Goal: Transaction & Acquisition: Purchase product/service

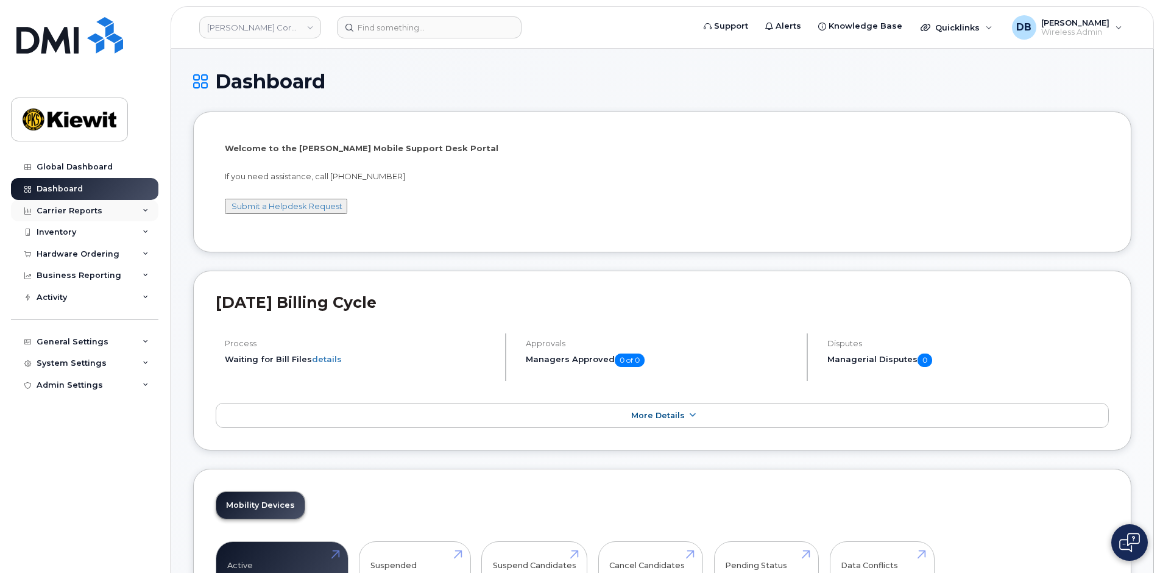
click at [144, 213] on icon at bounding box center [146, 211] width 6 height 6
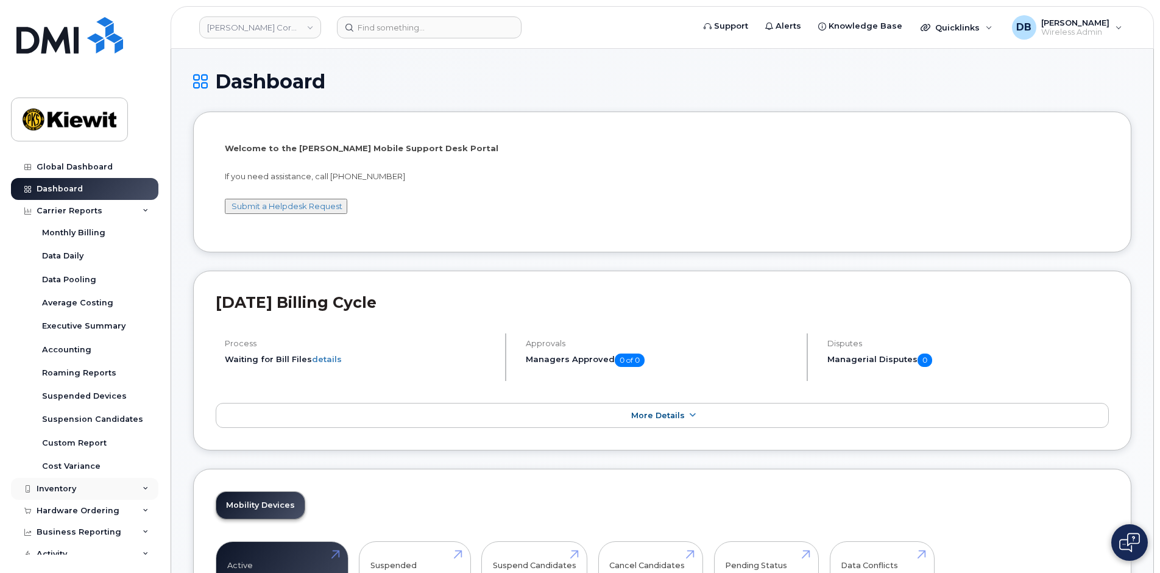
click at [80, 480] on div "Inventory" at bounding box center [84, 489] width 147 height 22
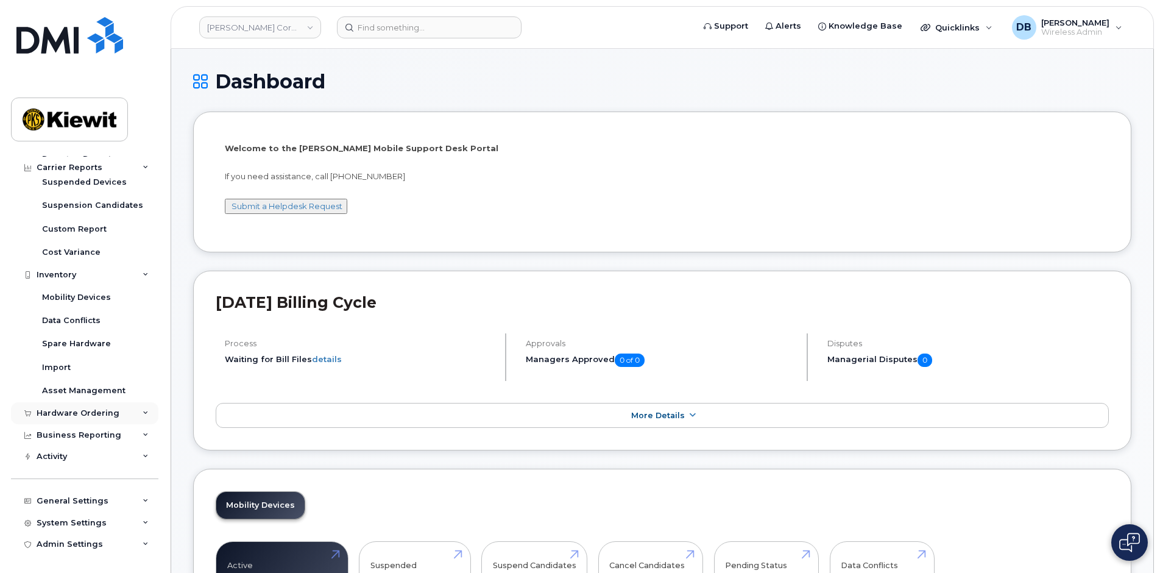
click at [104, 412] on div "Hardware Ordering" at bounding box center [78, 413] width 83 height 10
click at [51, 460] on div "Orders" at bounding box center [57, 458] width 30 height 11
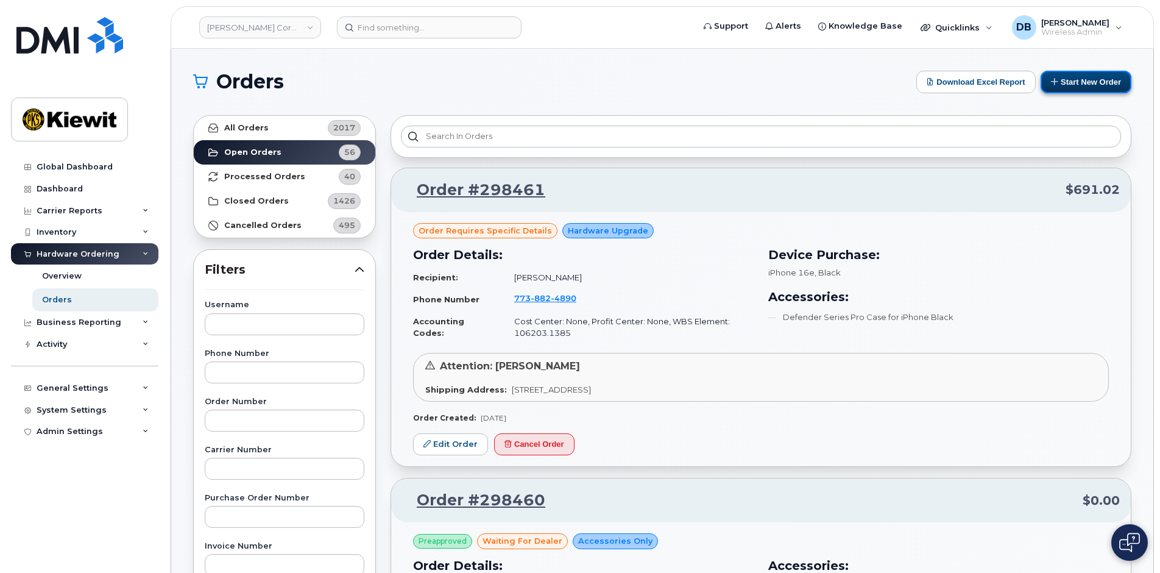
click at [1066, 79] on button "Start New Order" at bounding box center [1085, 82] width 91 height 23
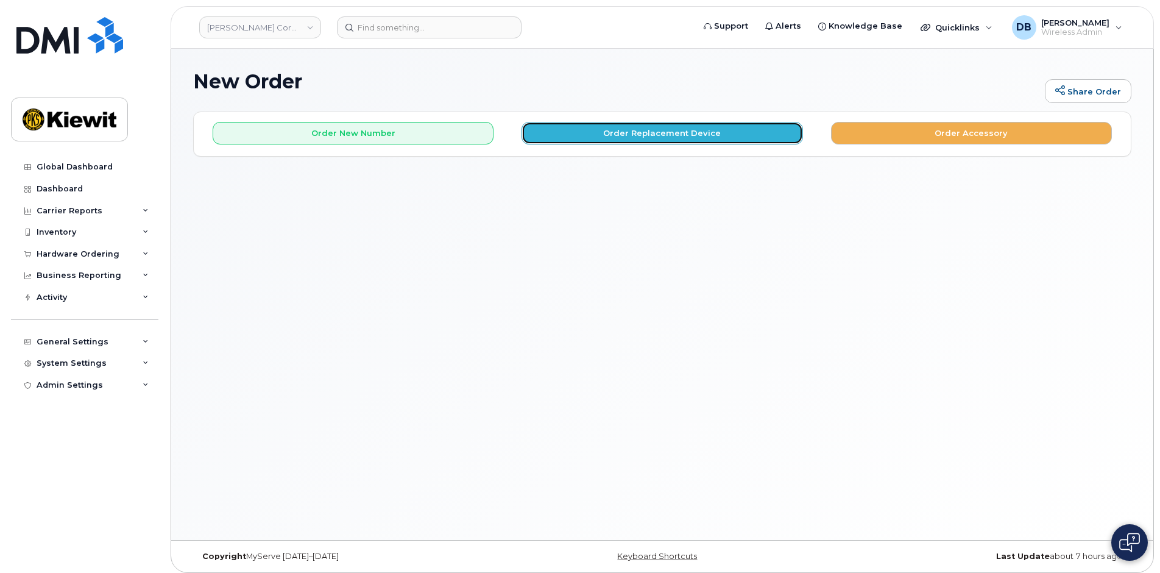
click at [665, 136] on button "Order Replacement Device" at bounding box center [661, 133] width 281 height 23
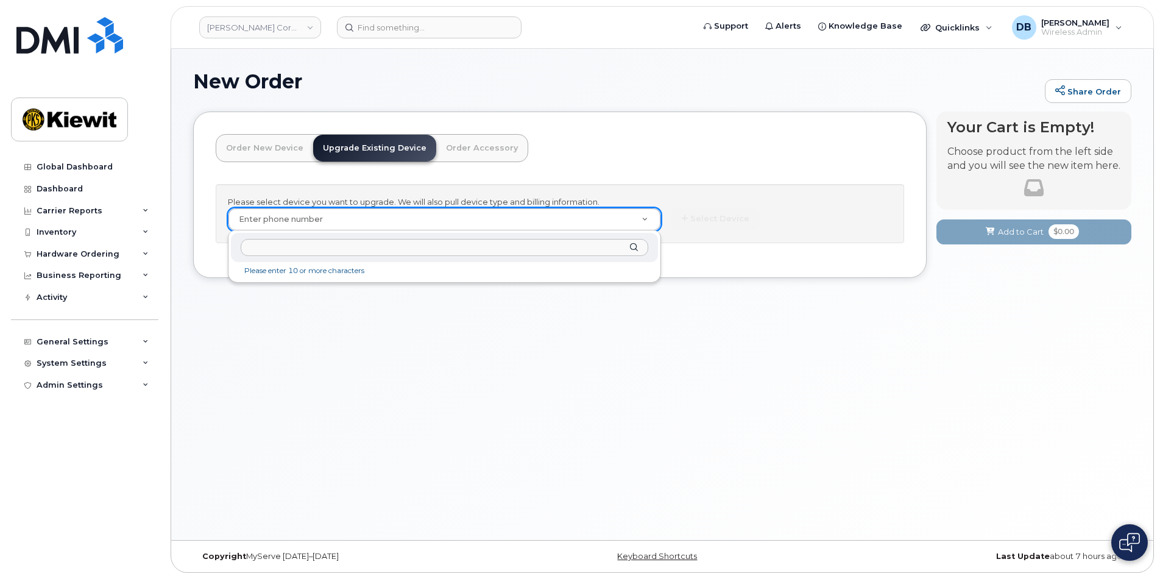
click at [282, 251] on input "text" at bounding box center [444, 248] width 407 height 18
click at [292, 244] on input "text" at bounding box center [444, 248] width 407 height 18
paste input "4023212790"
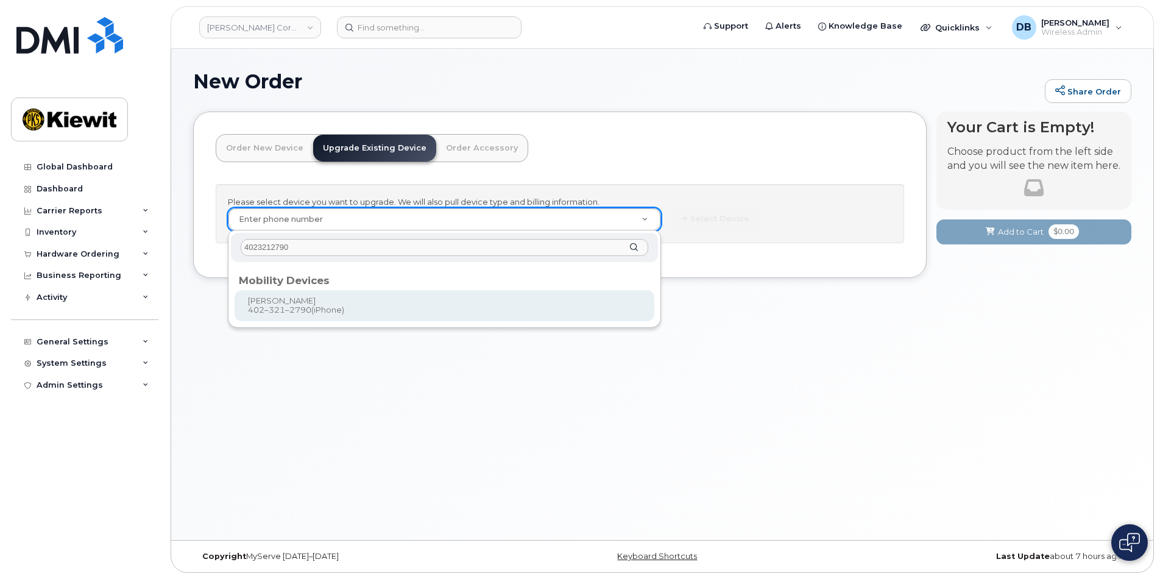
type input "4023212790"
type input "1167453"
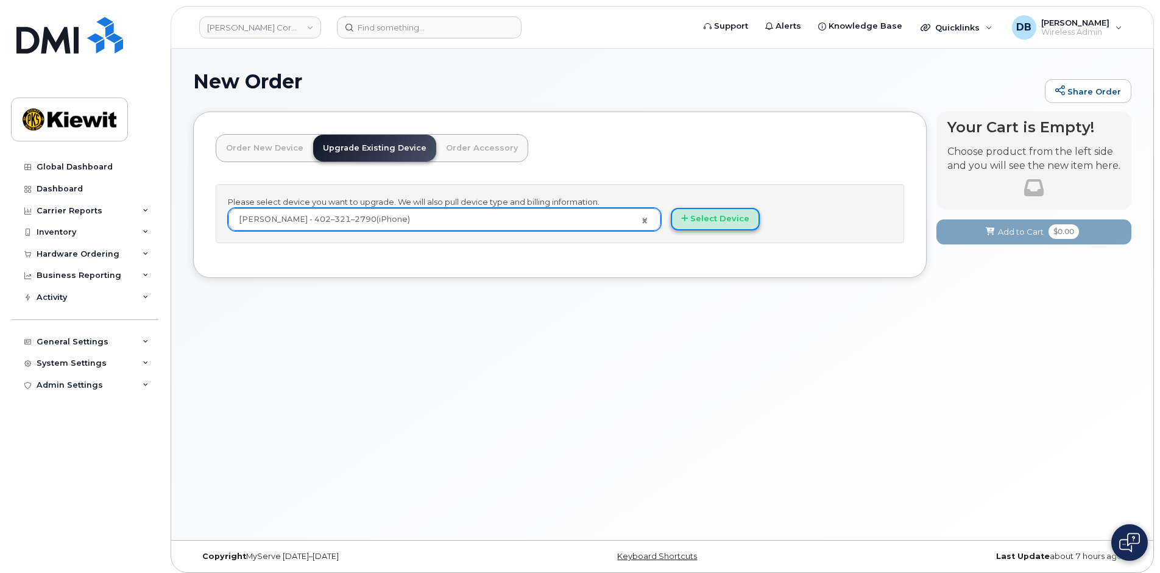
click at [700, 221] on button "Select Device" at bounding box center [715, 219] width 89 height 23
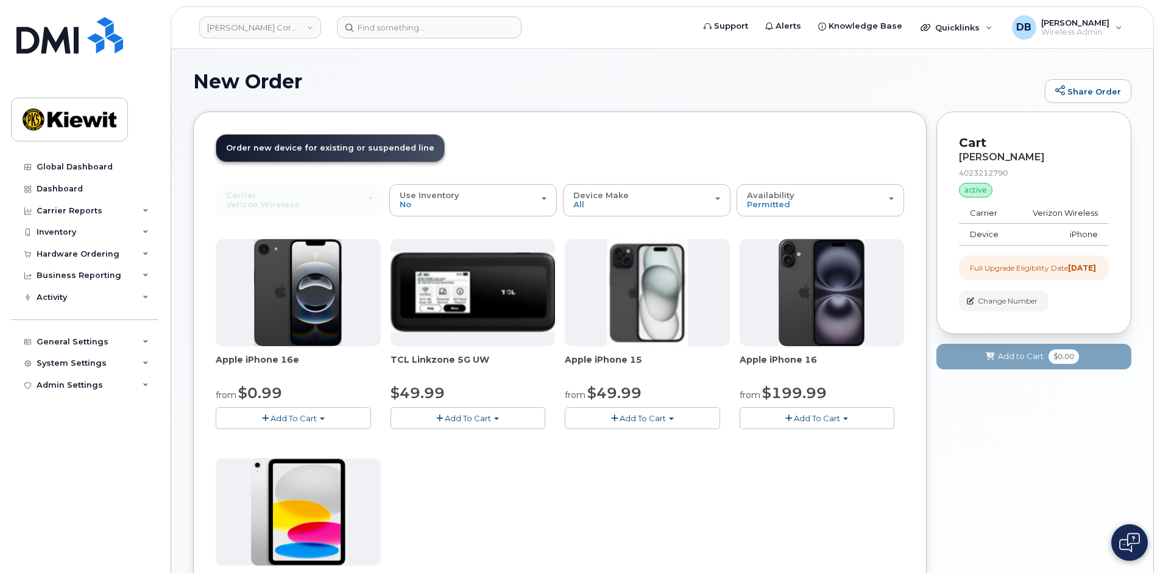
scroll to position [61, 0]
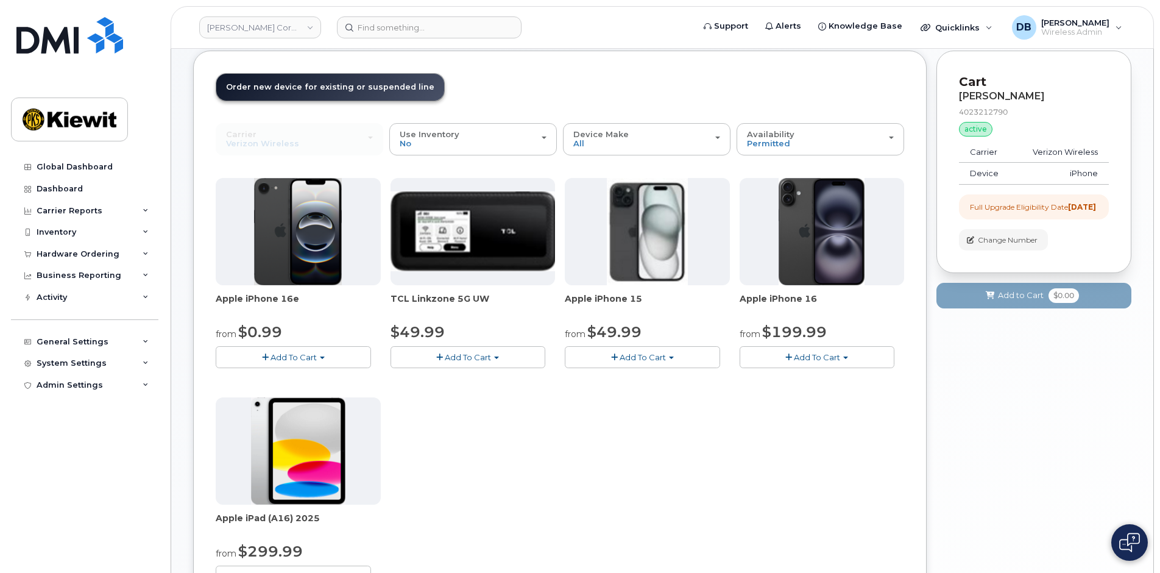
click at [808, 356] on span "Add To Cart" at bounding box center [817, 357] width 46 height 10
click at [777, 378] on link "$929.99 - 2 Year Term (256 GB)" at bounding box center [824, 379] width 164 height 15
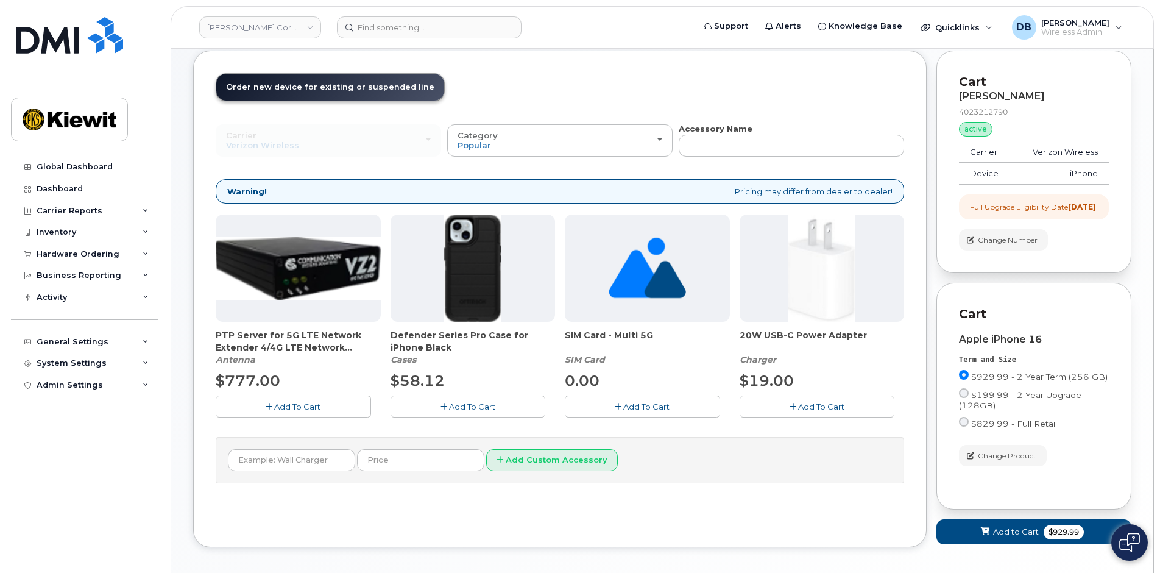
click at [495, 408] on span "Add To Cart" at bounding box center [472, 406] width 46 height 10
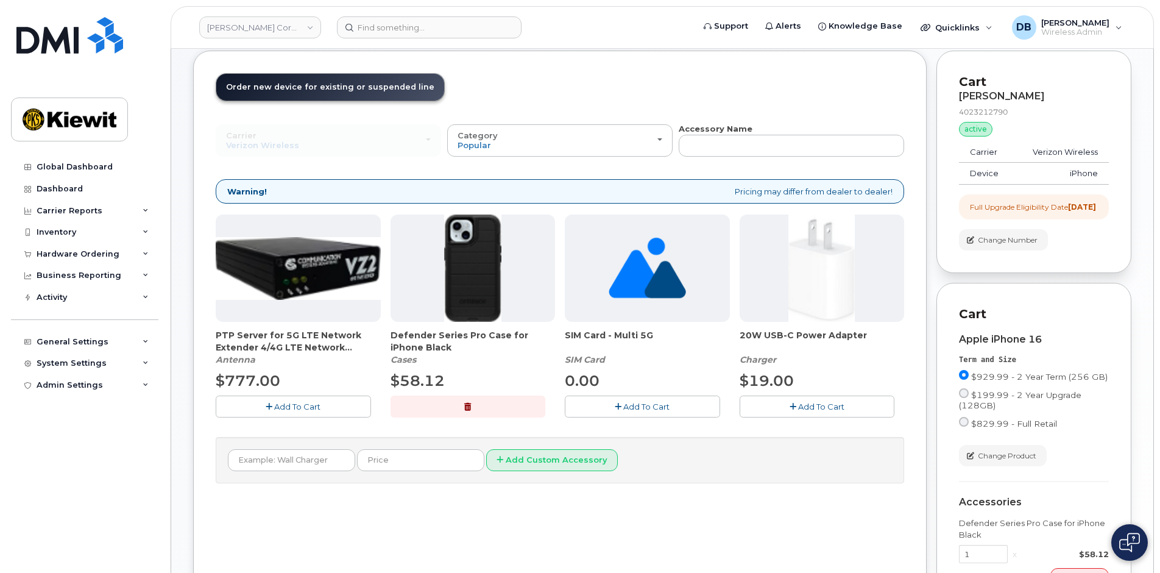
click at [813, 411] on button "Add To Cart" at bounding box center [816, 405] width 155 height 21
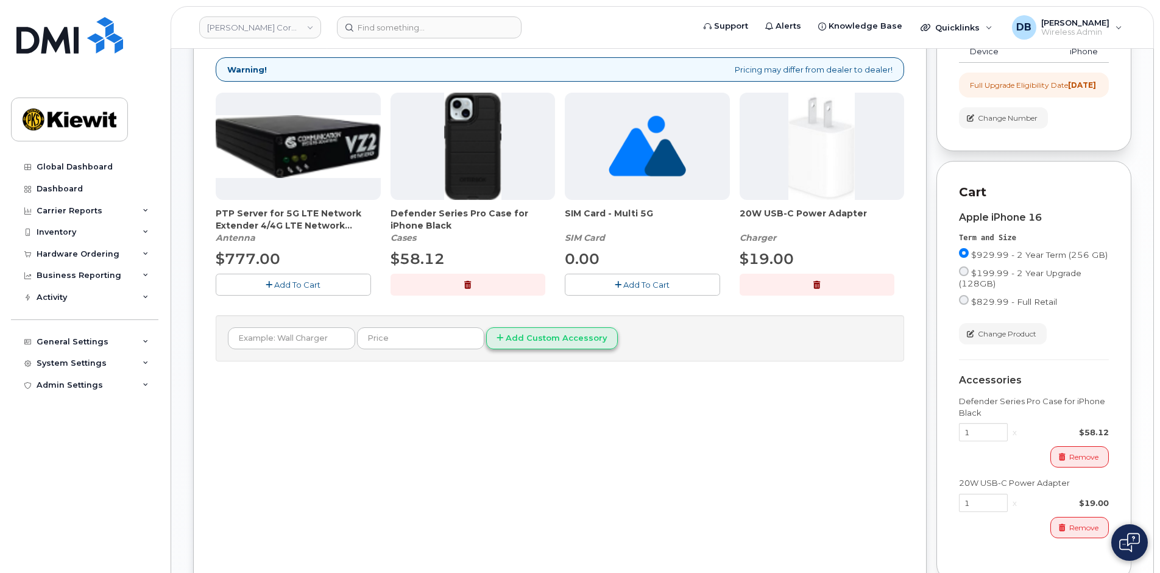
scroll to position [122, 0]
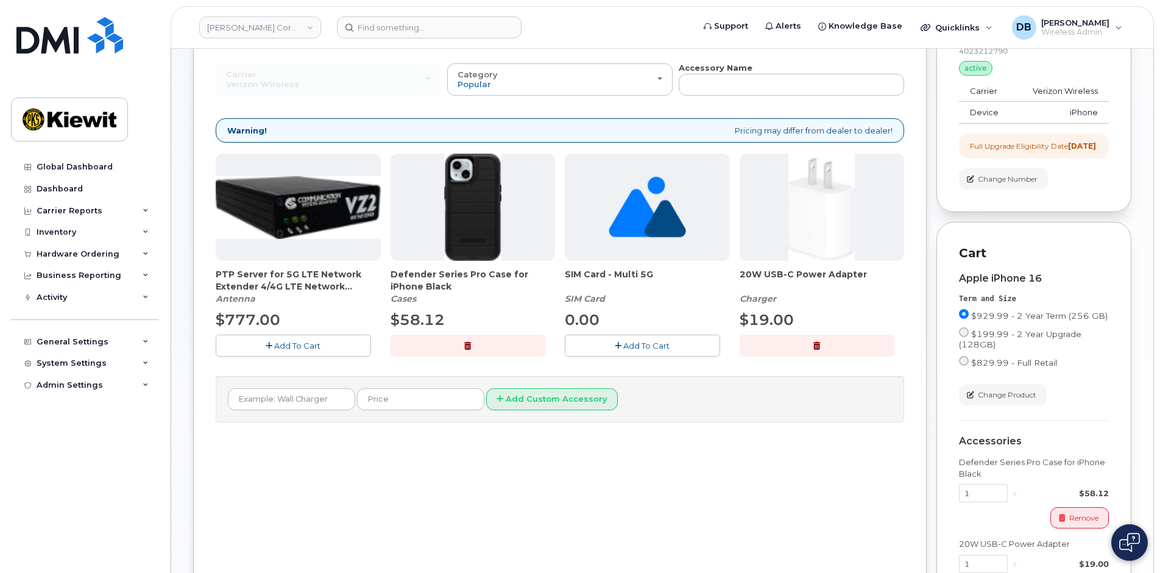
click at [475, 346] on button "button" at bounding box center [467, 344] width 155 height 21
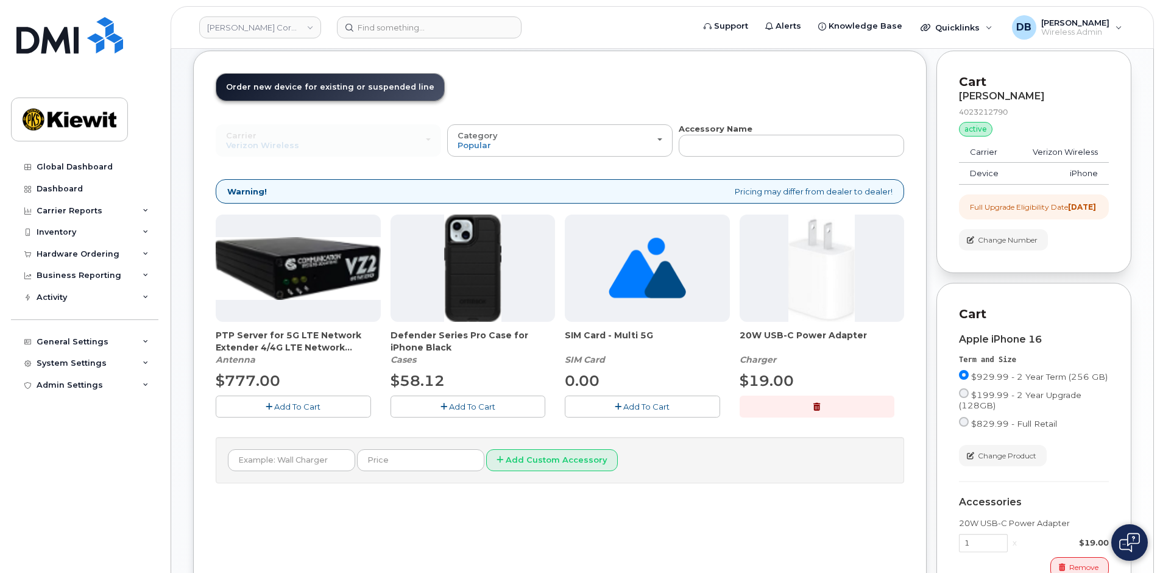
scroll to position [0, 0]
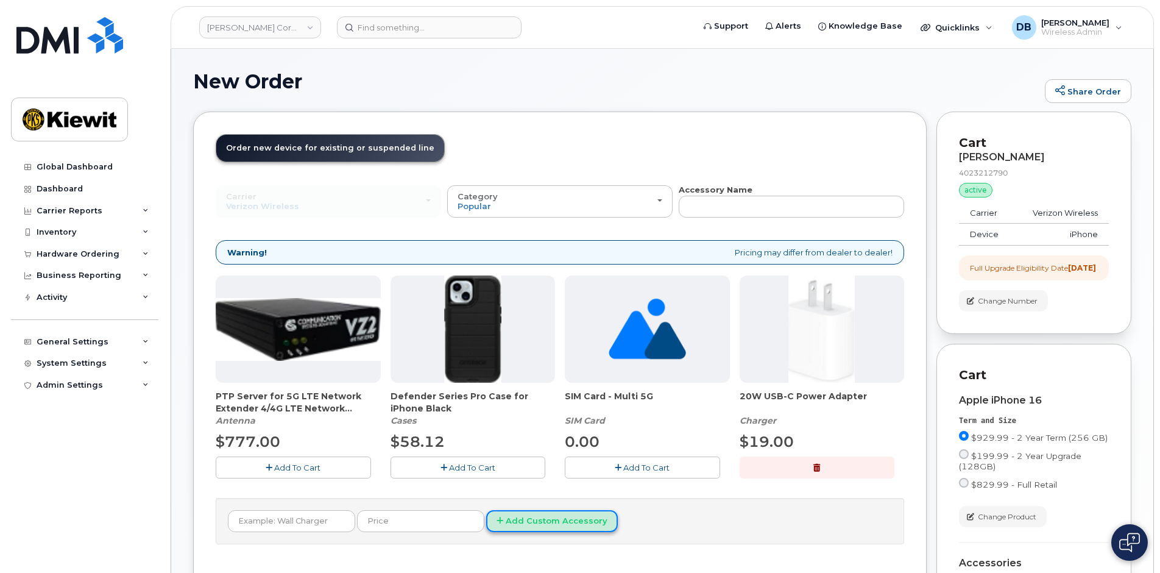
click at [525, 515] on button "Add Custom Accessory" at bounding box center [552, 521] width 132 height 23
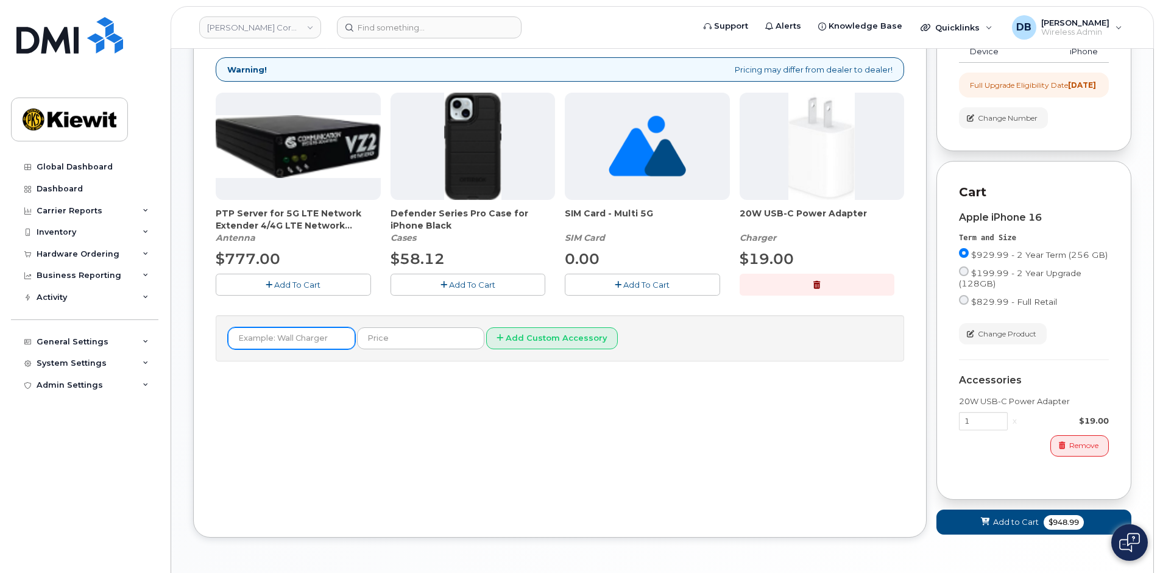
click at [291, 337] on input "text" at bounding box center [291, 338] width 127 height 22
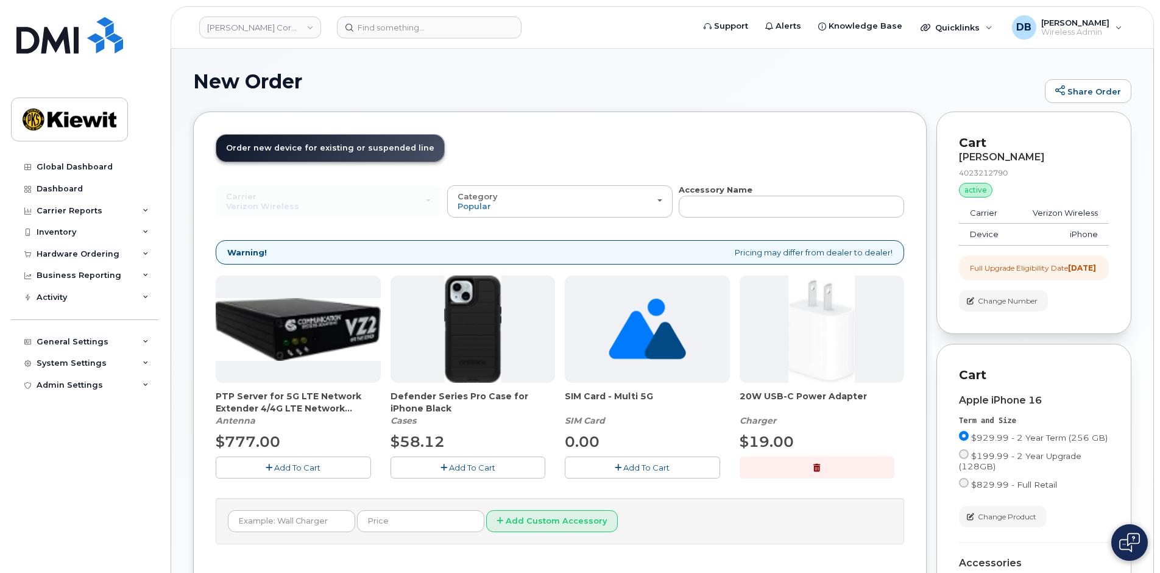
click at [611, 131] on div "Order New Device Upgrade Existing Device Order Accessory Order new device and n…" at bounding box center [559, 415] width 733 height 608
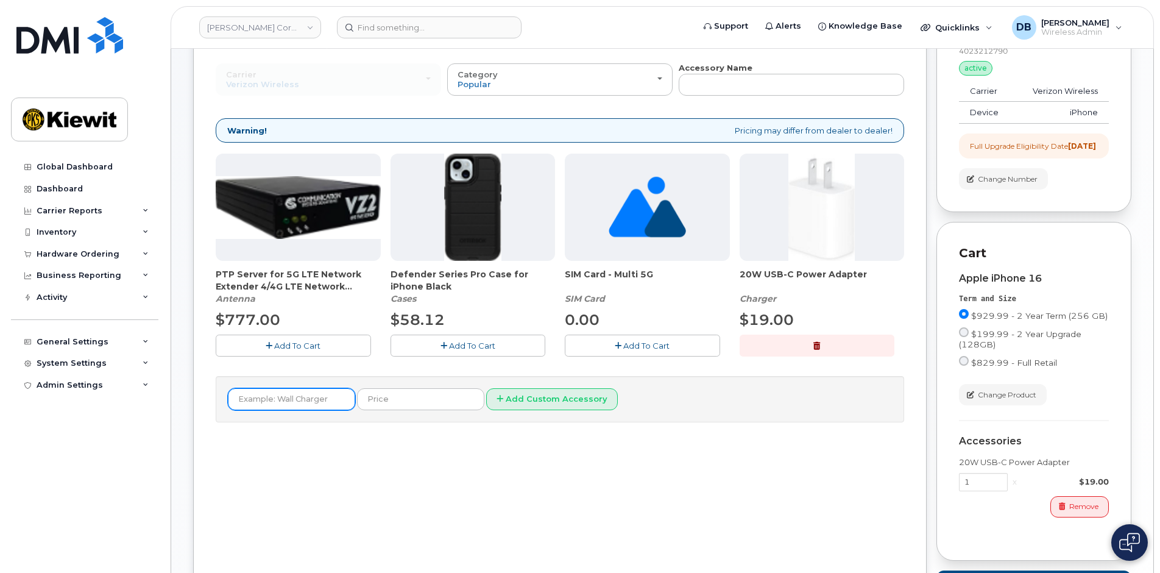
click at [305, 404] on input "text" at bounding box center [291, 399] width 127 height 22
click at [437, 347] on button "Add To Cart" at bounding box center [467, 344] width 155 height 21
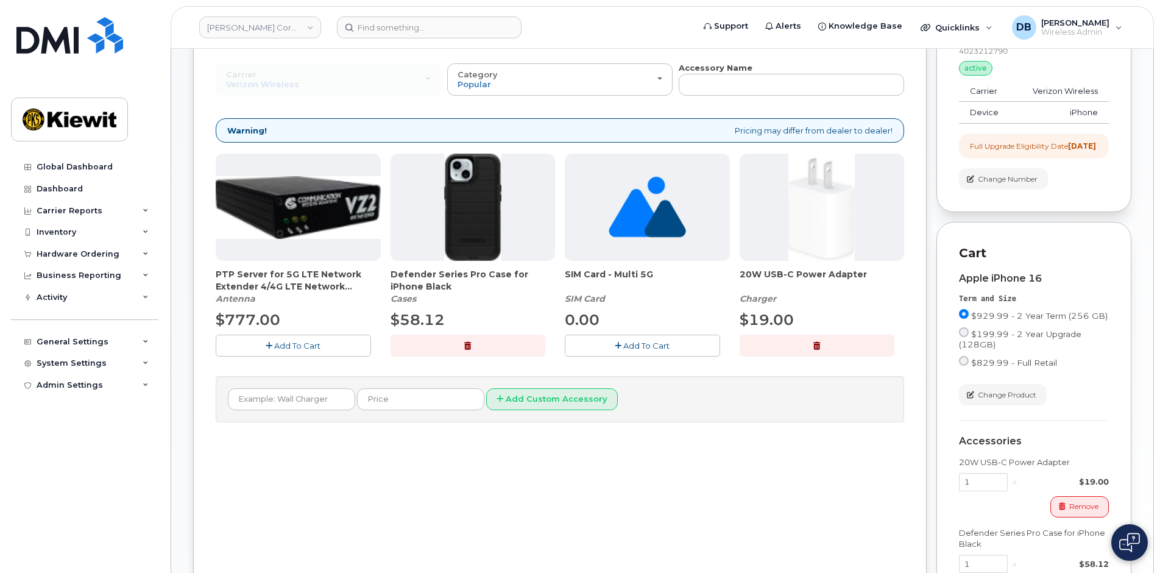
scroll to position [244, 0]
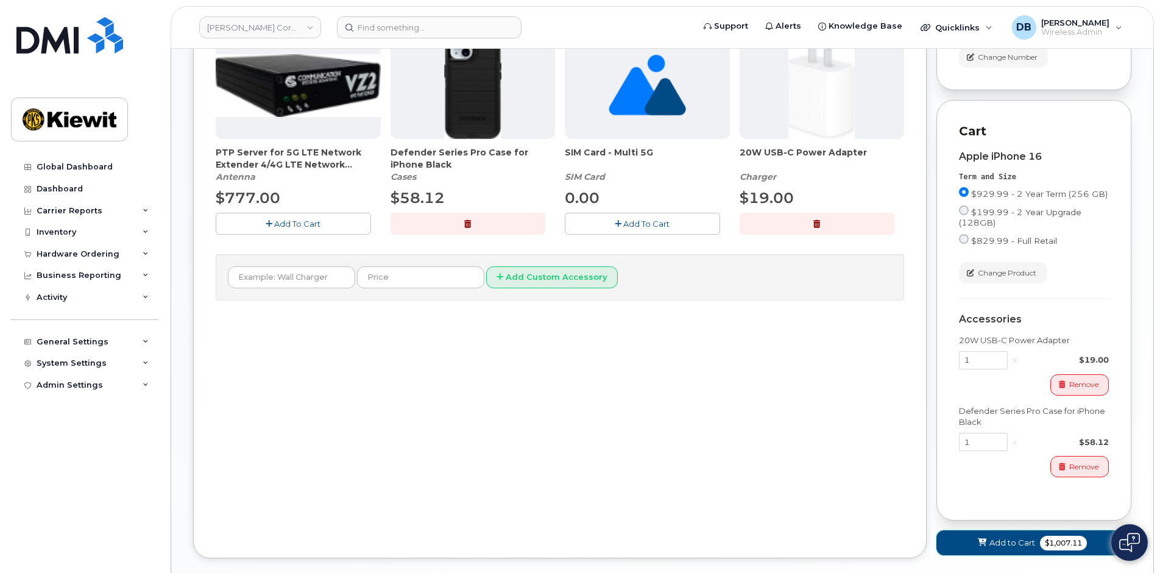
click at [1001, 548] on span "Add to Cart" at bounding box center [1012, 543] width 46 height 12
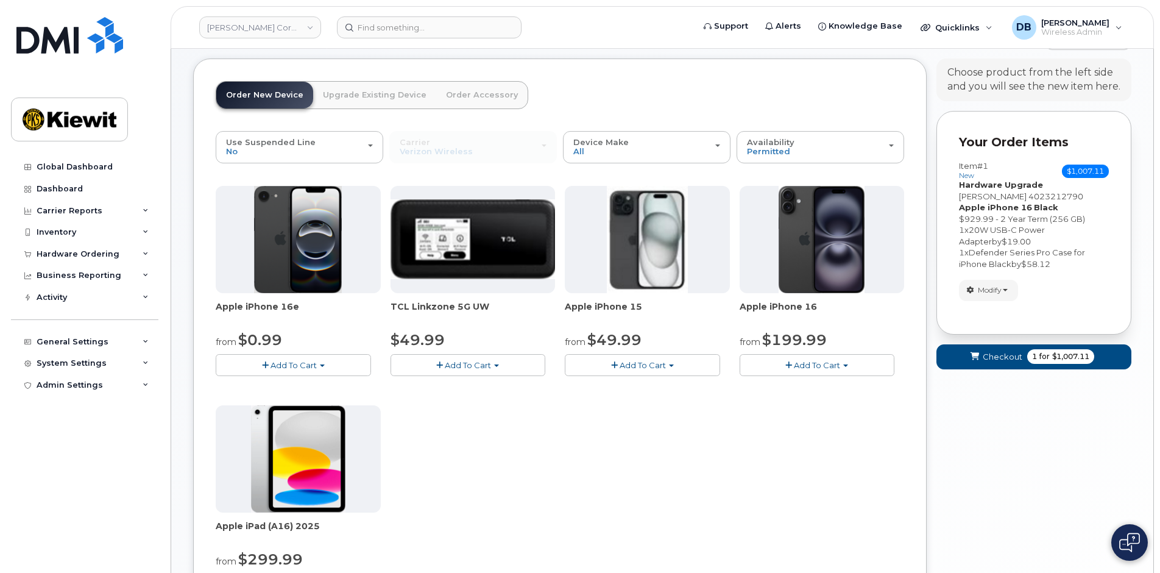
scroll to position [0, 0]
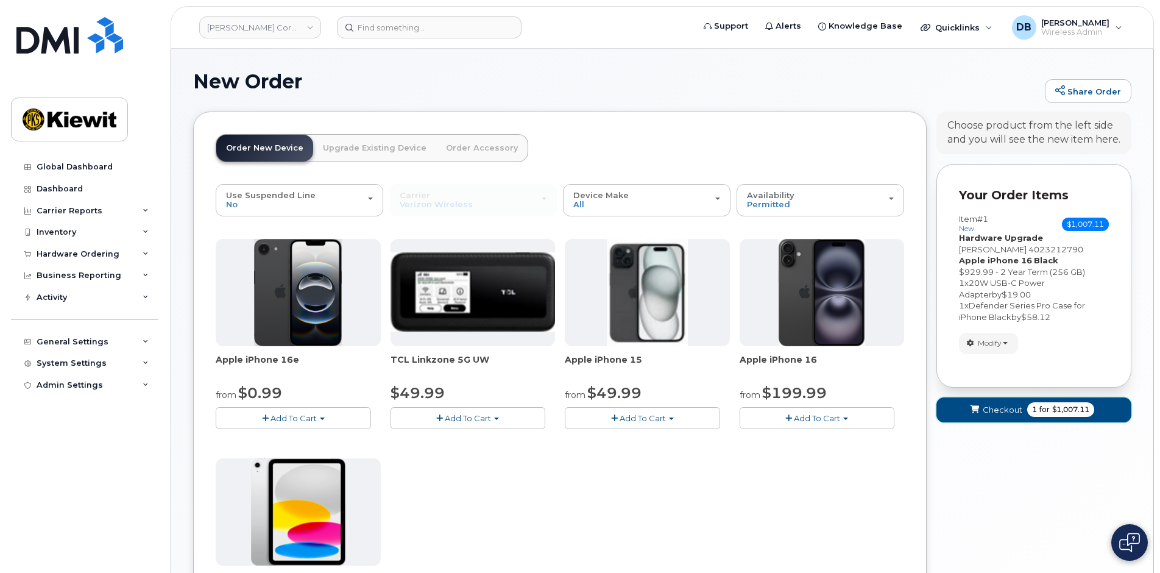
click at [1000, 407] on span "Checkout" at bounding box center [1002, 410] width 40 height 12
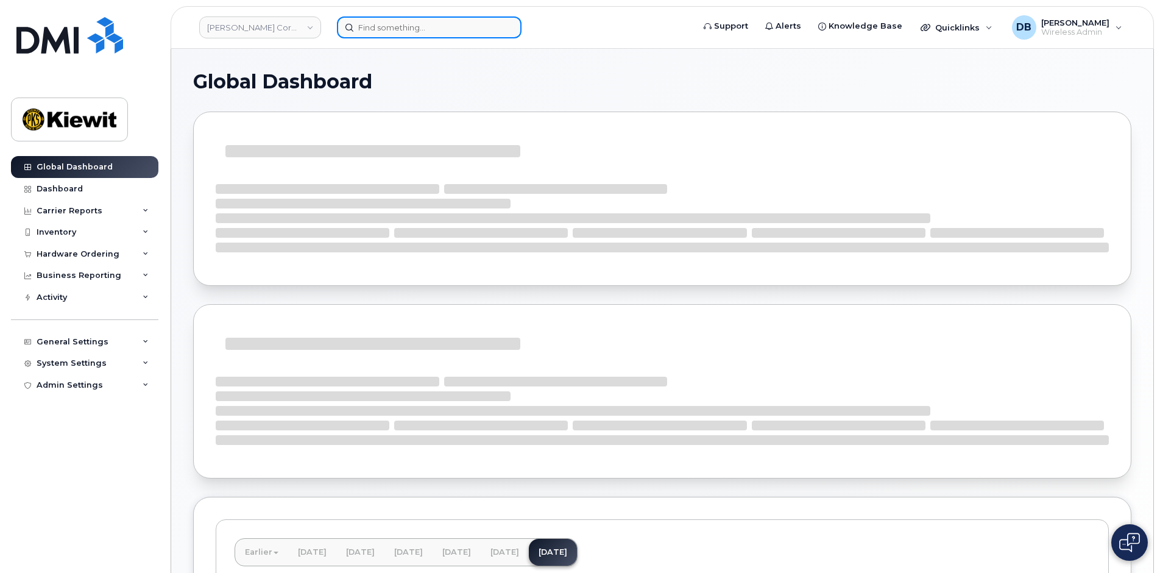
click at [385, 34] on input at bounding box center [429, 27] width 185 height 22
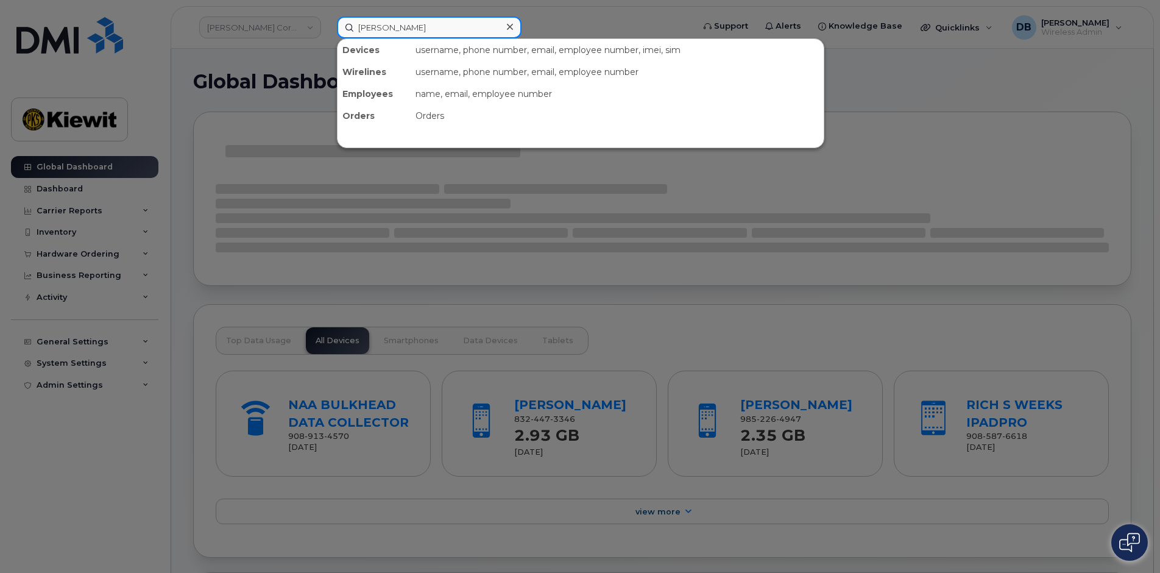
type input "christopher dill"
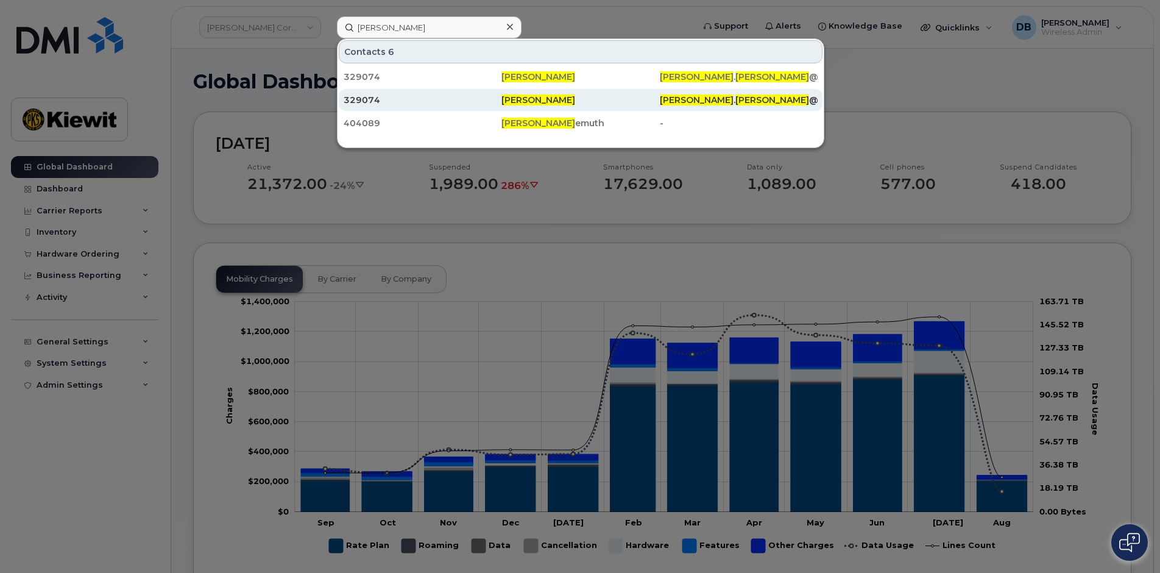
click at [356, 94] on div "329074" at bounding box center [423, 100] width 158 height 12
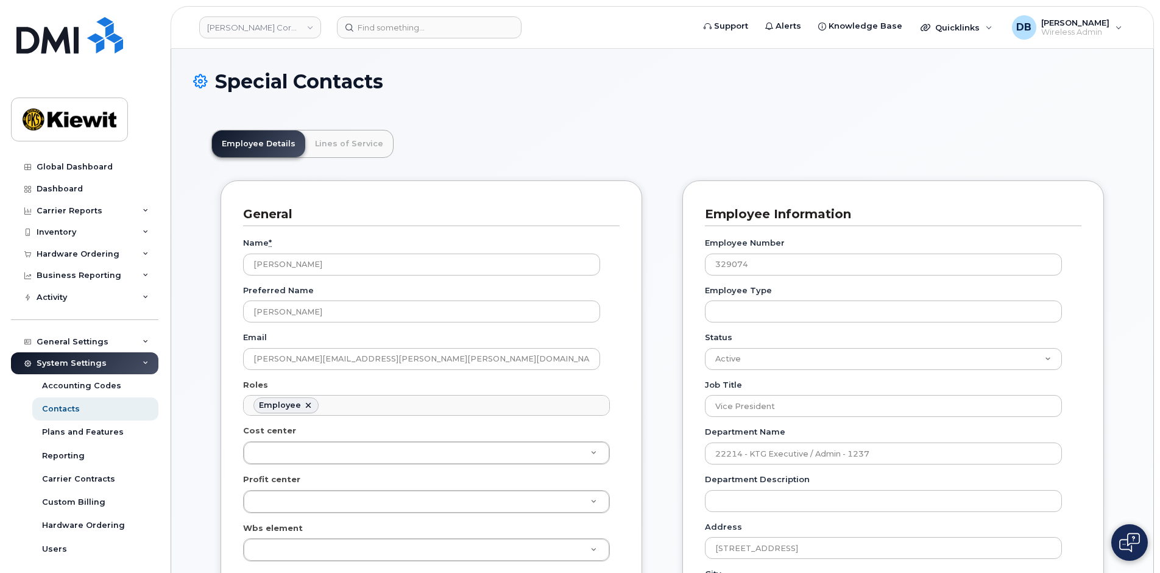
scroll to position [36, 0]
click at [329, 145] on link "Lines of Service" at bounding box center [349, 143] width 88 height 27
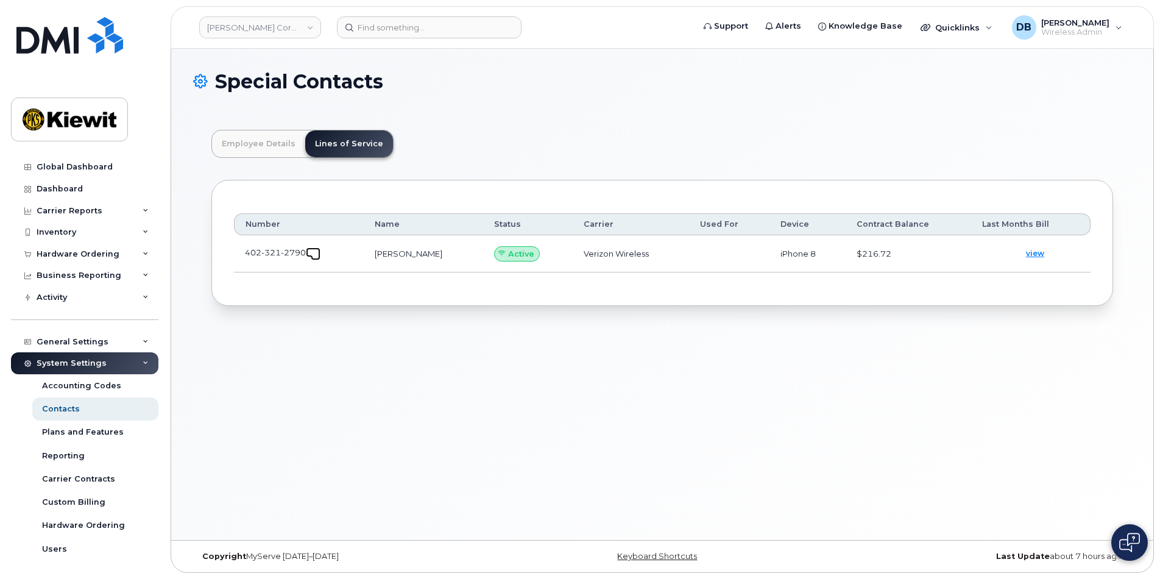
click at [314, 257] on span at bounding box center [316, 255] width 10 height 10
drag, startPoint x: 305, startPoint y: 251, endPoint x: 244, endPoint y: 250, distance: 60.9
click at [244, 250] on td "402 321 2790" at bounding box center [299, 253] width 130 height 37
copy span "402 321 2790"
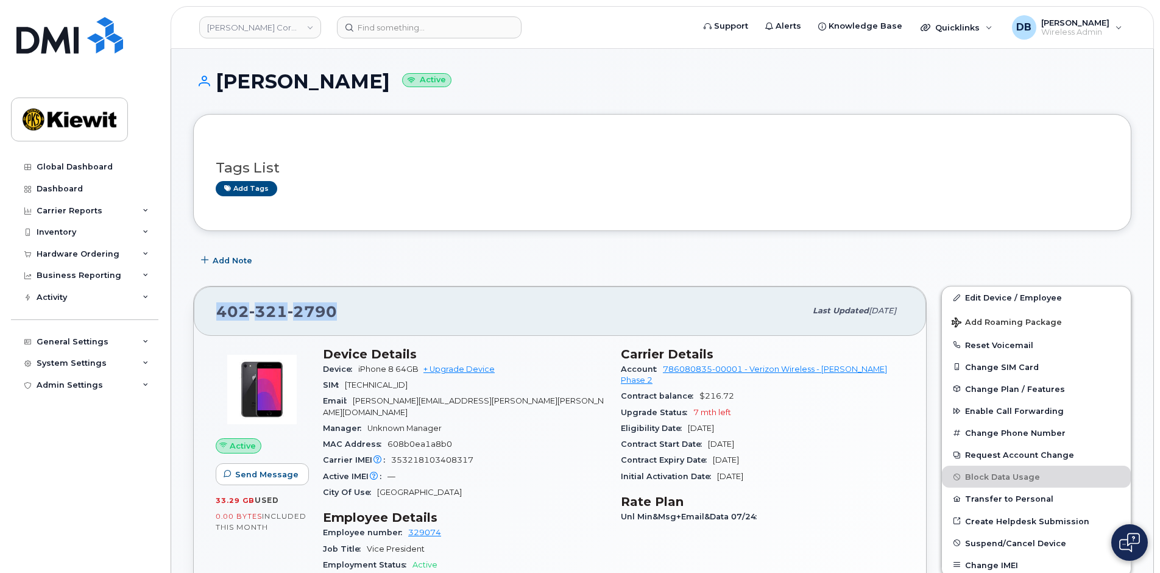
drag, startPoint x: 339, startPoint y: 309, endPoint x: 211, endPoint y: 295, distance: 128.7
click at [211, 295] on div "[PHONE_NUMBER] Last updated [DATE]" at bounding box center [560, 310] width 732 height 49
copy span "[PHONE_NUMBER]"
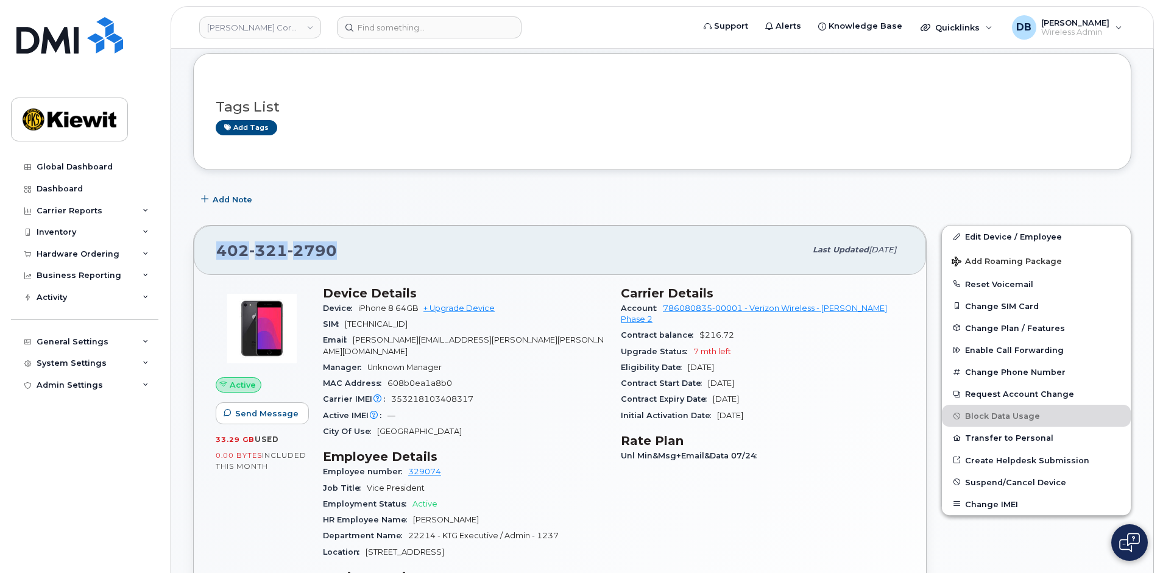
scroll to position [122, 0]
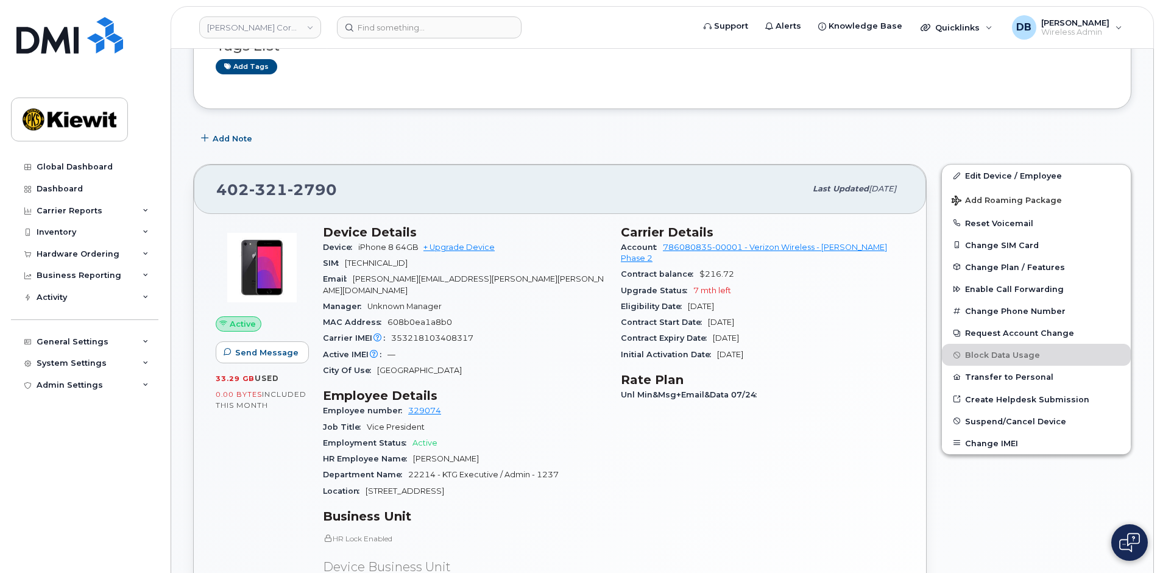
click at [223, 476] on div "Active Send Message 33.29 GB  used 0.00 Bytes  included this month" at bounding box center [261, 462] width 107 height 491
click at [469, 245] on link "+ Upgrade Device" at bounding box center [458, 246] width 71 height 9
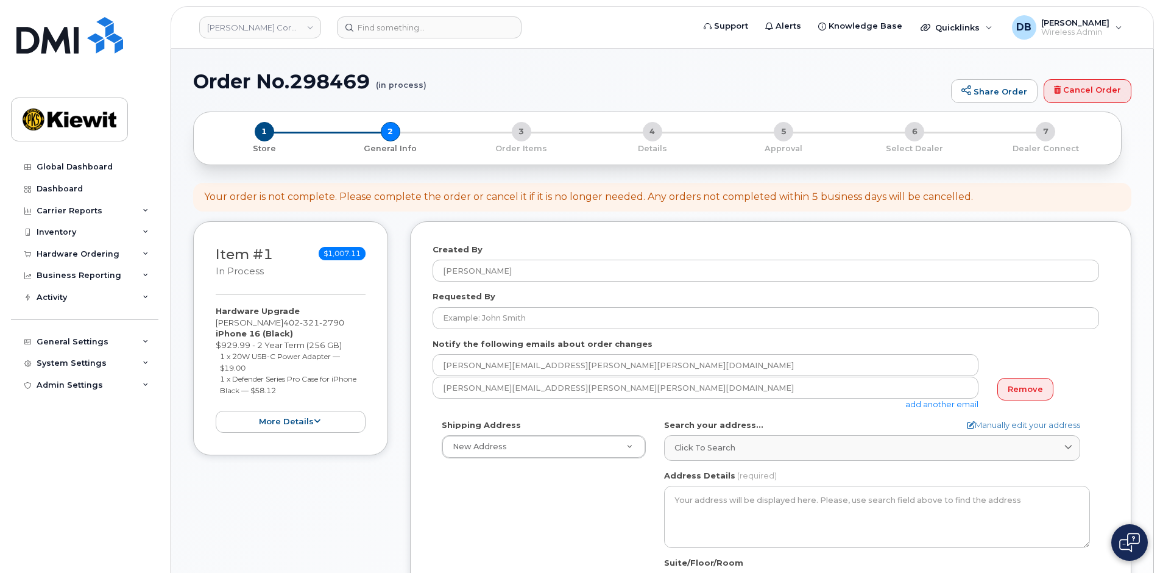
select select
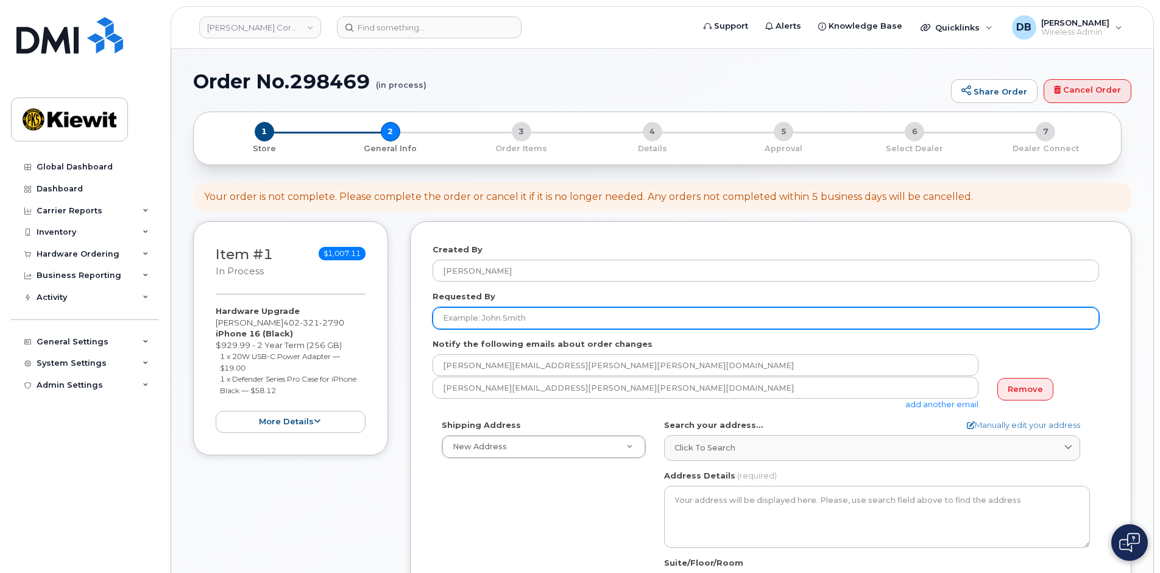
click at [476, 320] on input "Requested By" at bounding box center [765, 318] width 666 height 22
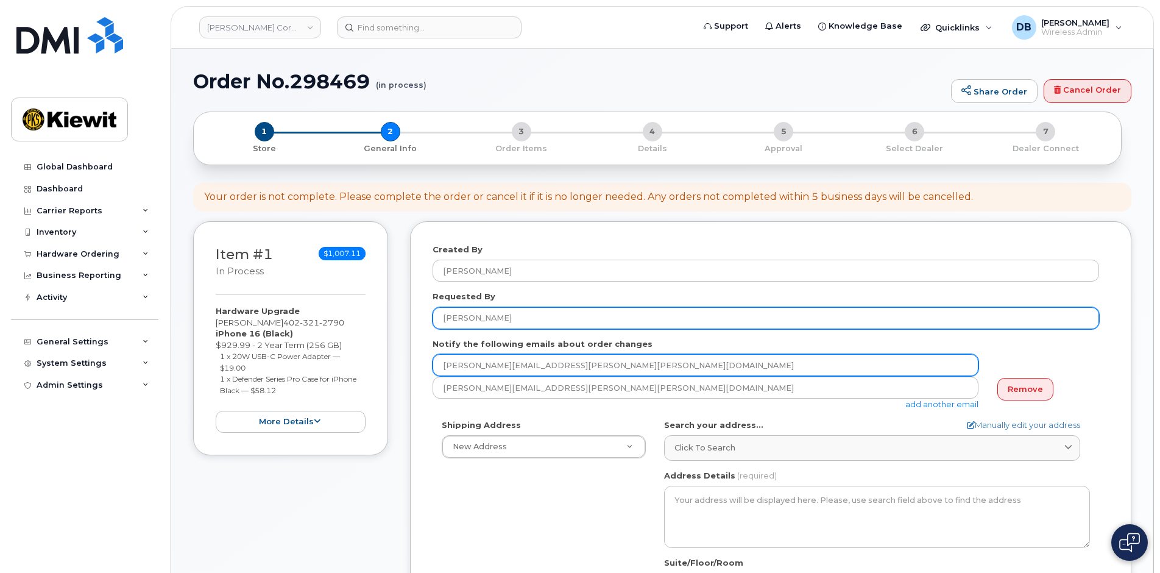
type input "[PERSON_NAME]"
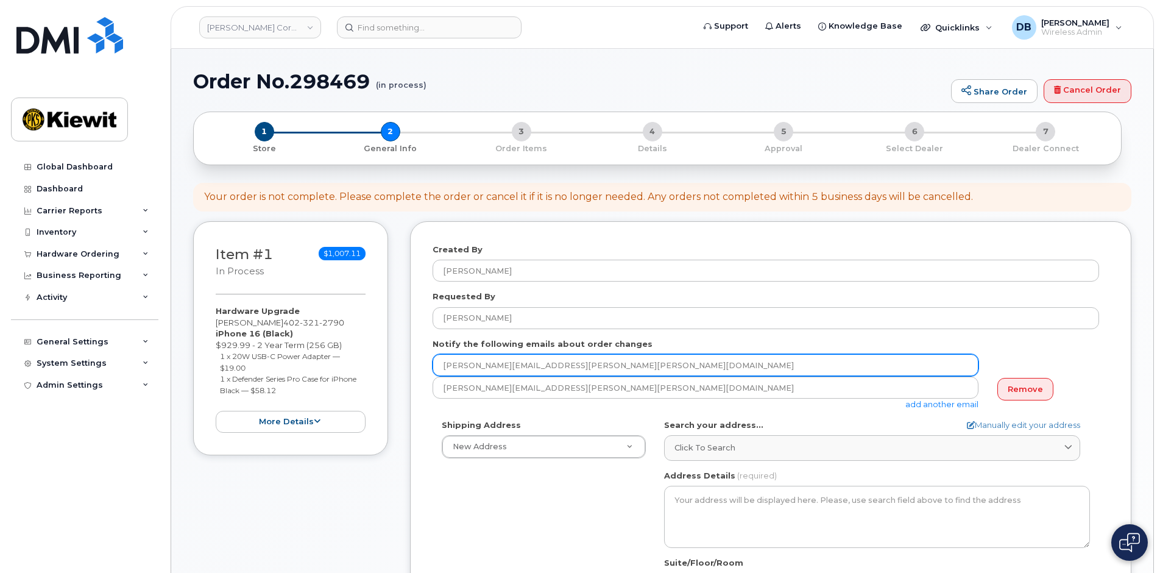
click at [615, 363] on input "[PERSON_NAME][EMAIL_ADDRESS][PERSON_NAME][PERSON_NAME][DOMAIN_NAME]" at bounding box center [705, 365] width 546 height 22
type input "c"
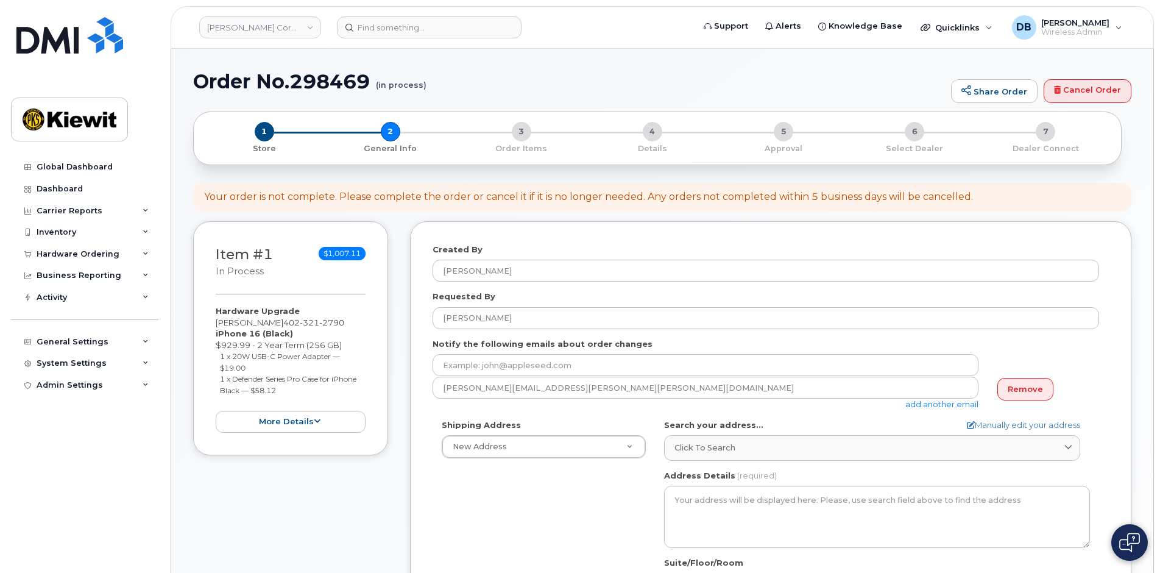
click at [1012, 356] on div at bounding box center [765, 365] width 666 height 23
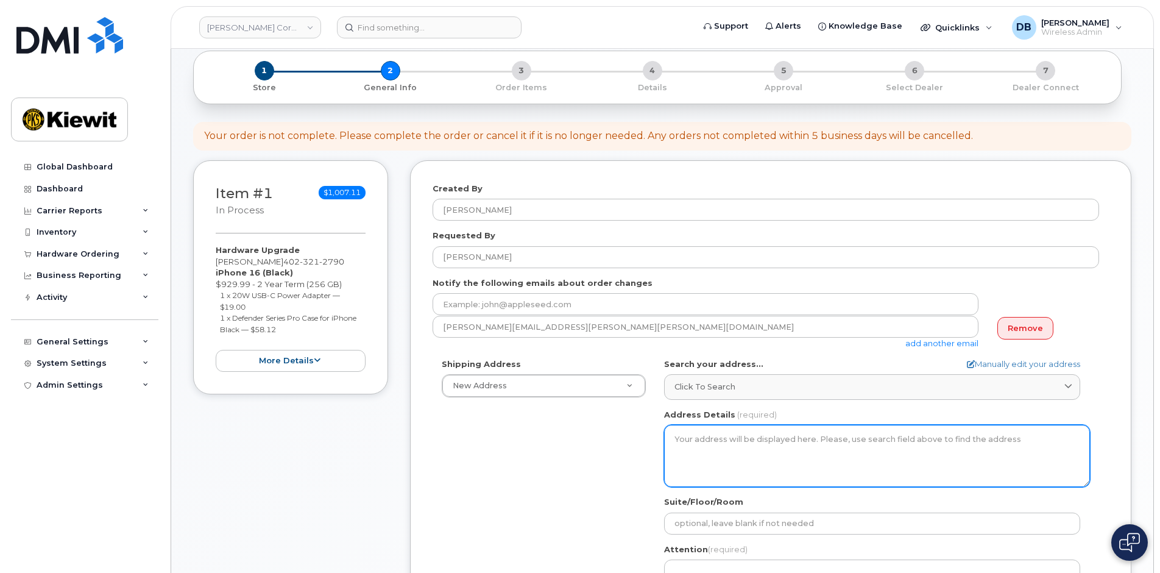
click at [714, 443] on textarea "Address Details" at bounding box center [877, 456] width 426 height 62
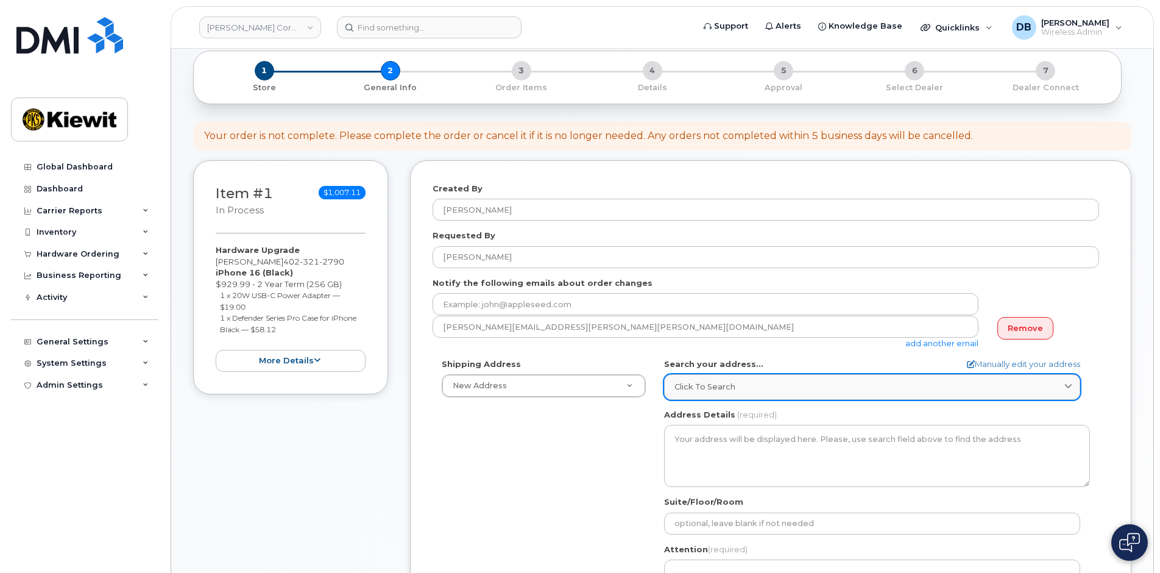
click at [795, 386] on div "Click to search" at bounding box center [871, 387] width 395 height 12
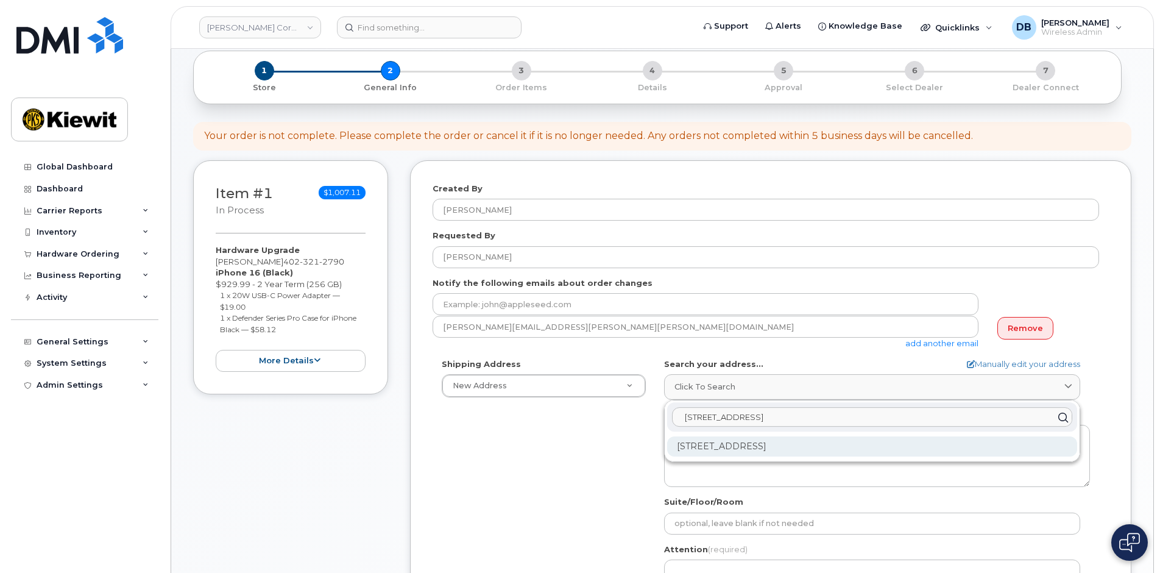
type input "12312 Port Grace blvd"
click at [758, 456] on div "12312 Port Grace Blvd La Vista NE 68128-8236" at bounding box center [872, 446] width 410 height 20
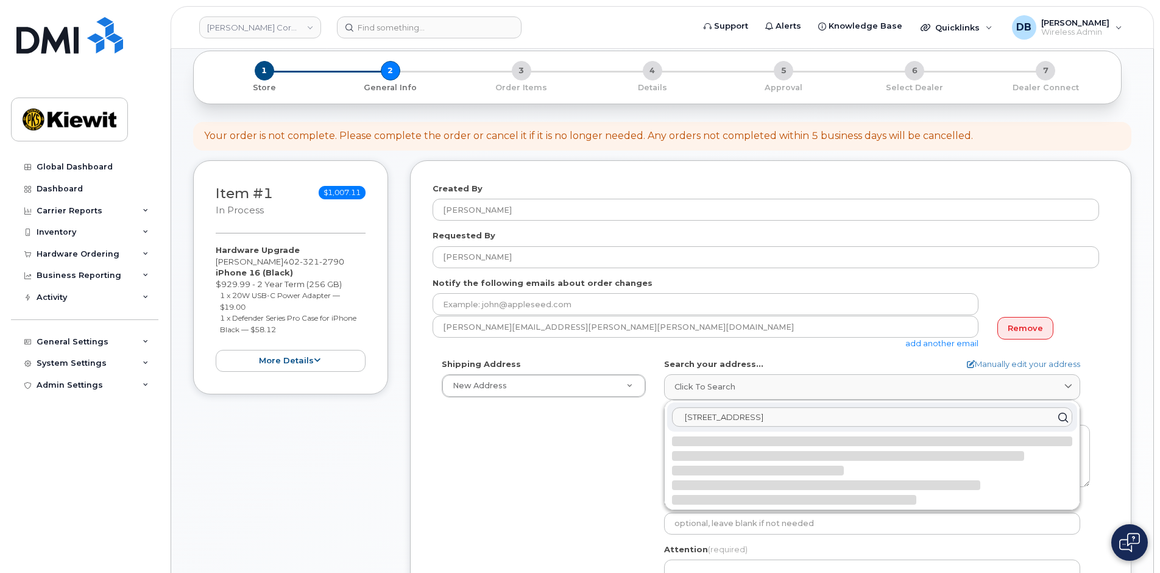
select select
type textarea "12312 Port Grace Blvd LA VISTA NE 68128-8236 UNITED STATES"
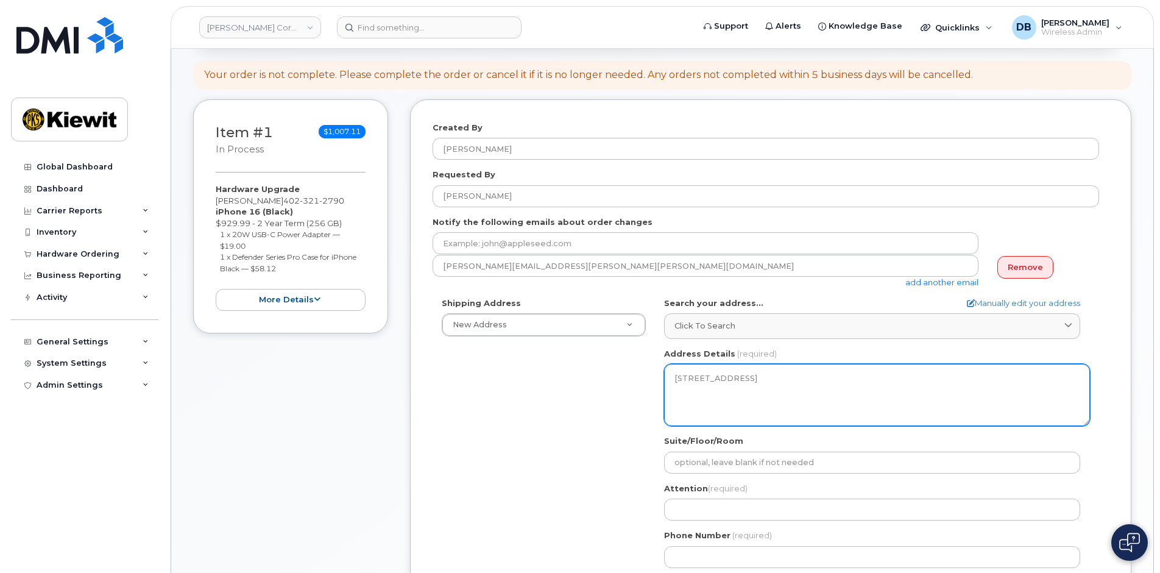
scroll to position [183, 0]
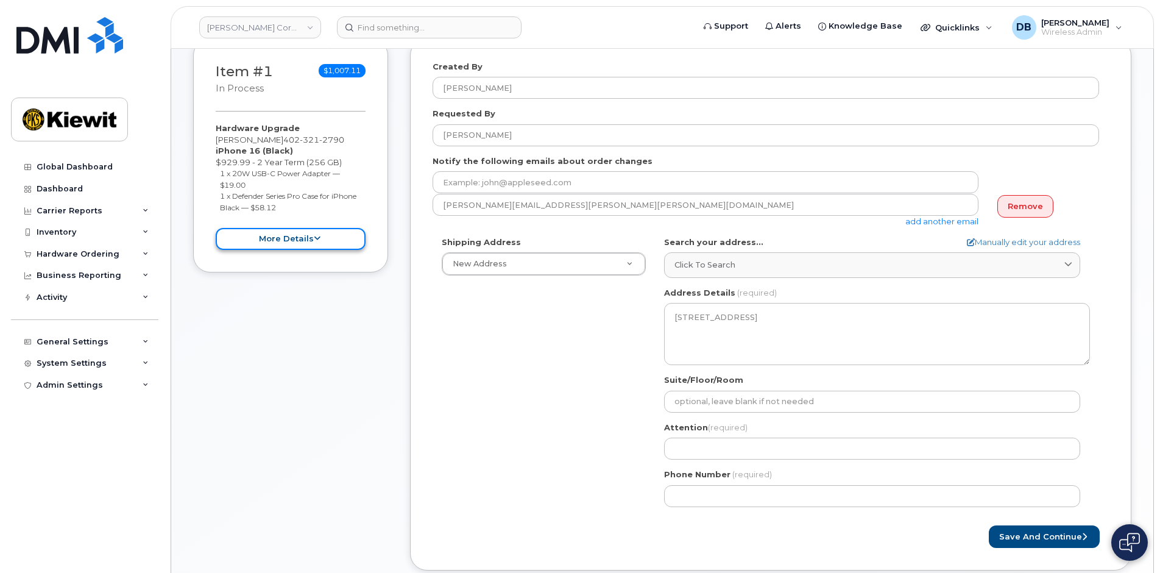
click at [304, 235] on button "more details" at bounding box center [291, 239] width 150 height 23
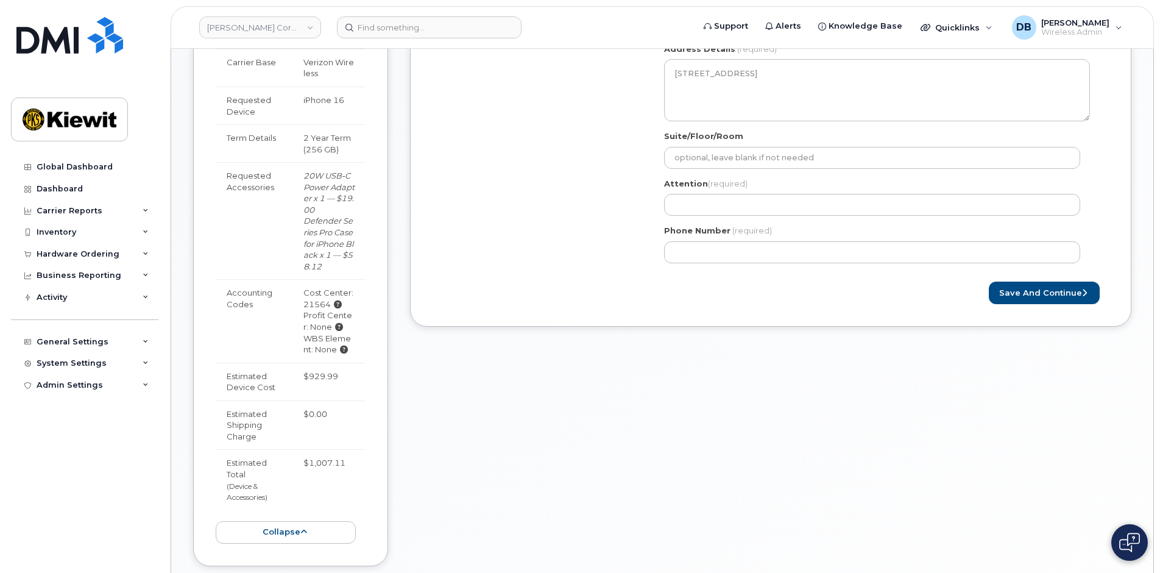
scroll to position [244, 0]
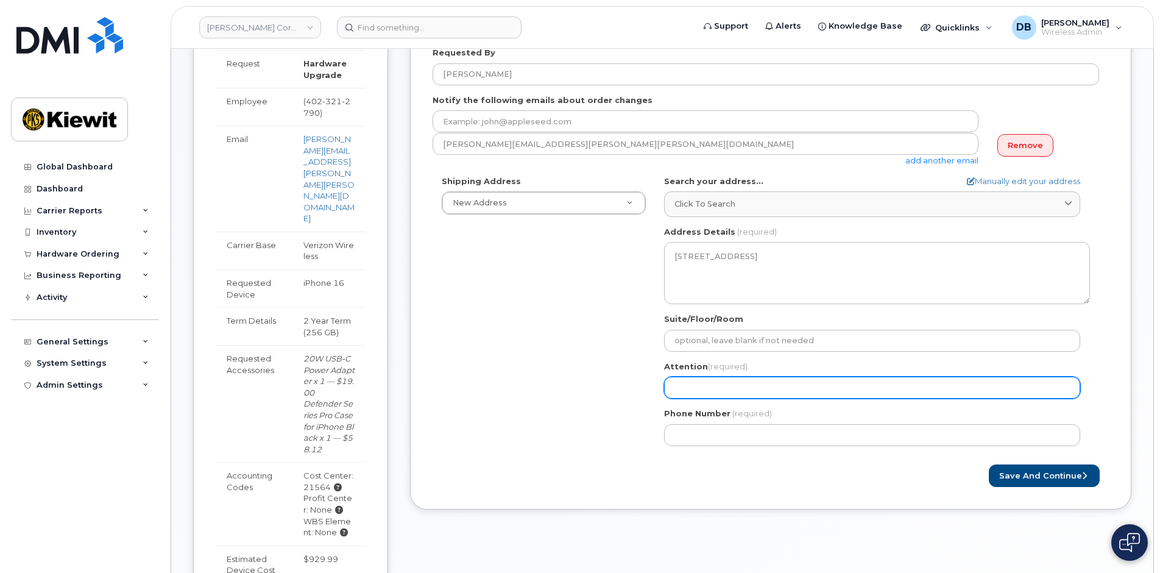
click at [702, 384] on input "Attention (required)" at bounding box center [872, 387] width 416 height 22
select select
type input "C"
select select
type input "Ch"
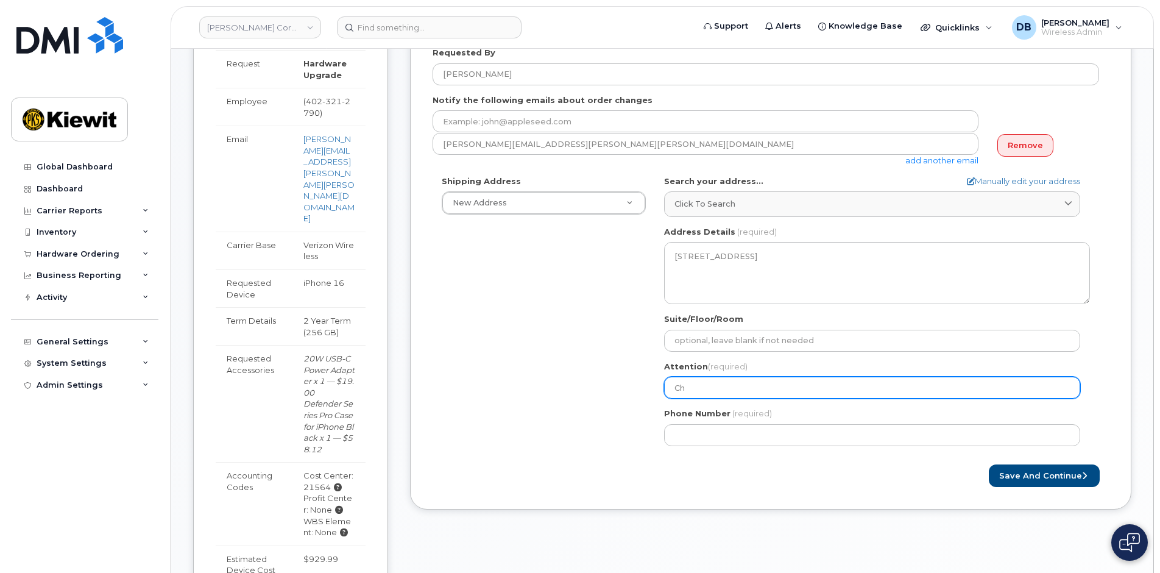
select select
type input "Chri"
select select
type input "Chris"
select select
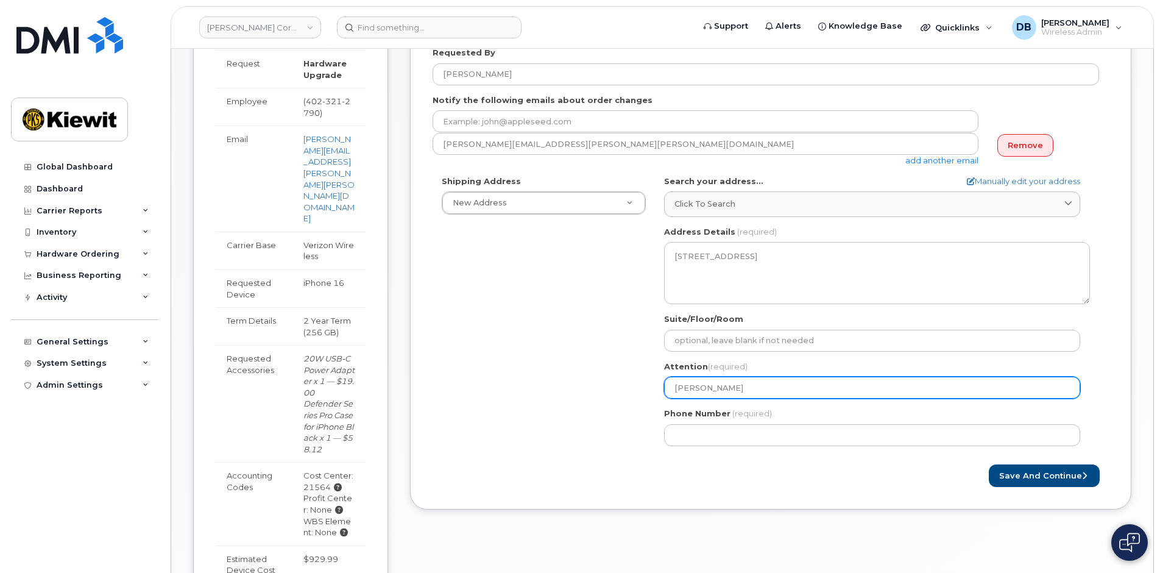
type input "Chris D"
select select
type input "Chris Di"
select select
type input "Chris Dil"
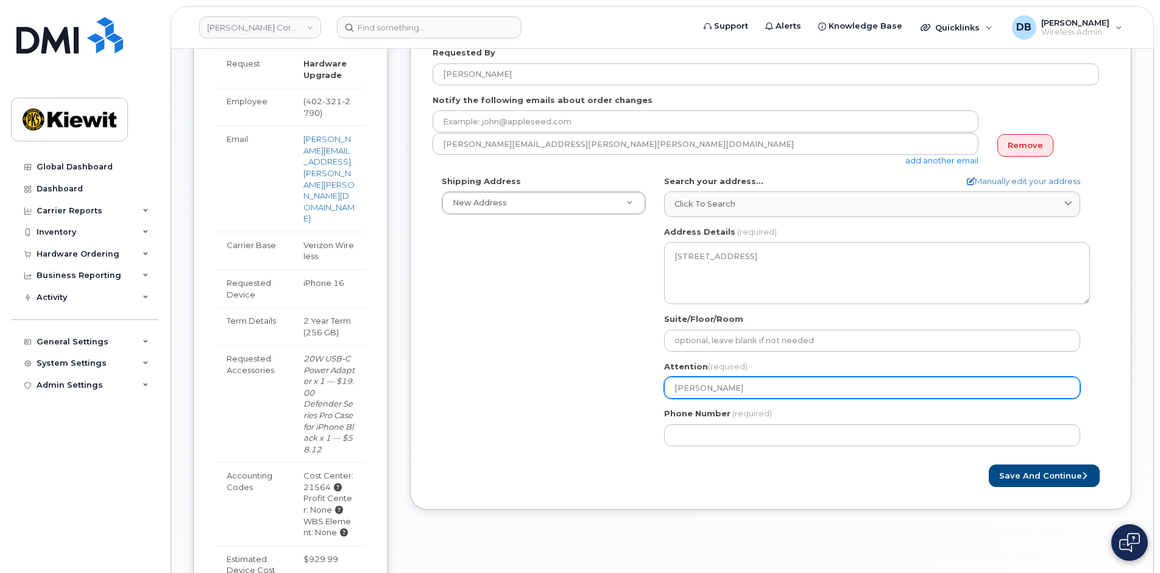
select select
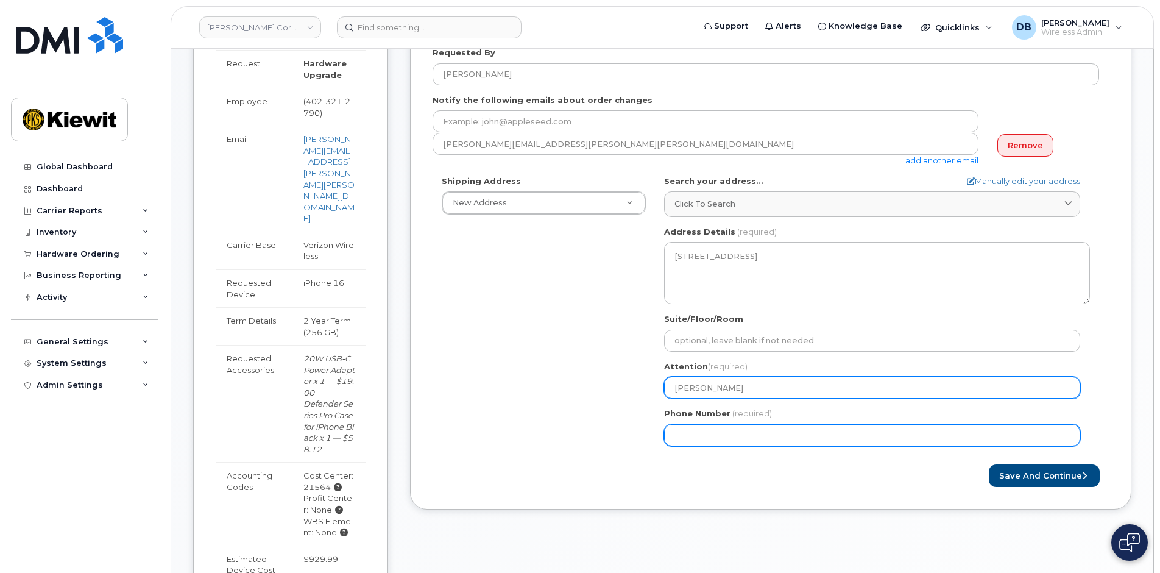
type input "[PERSON_NAME]"
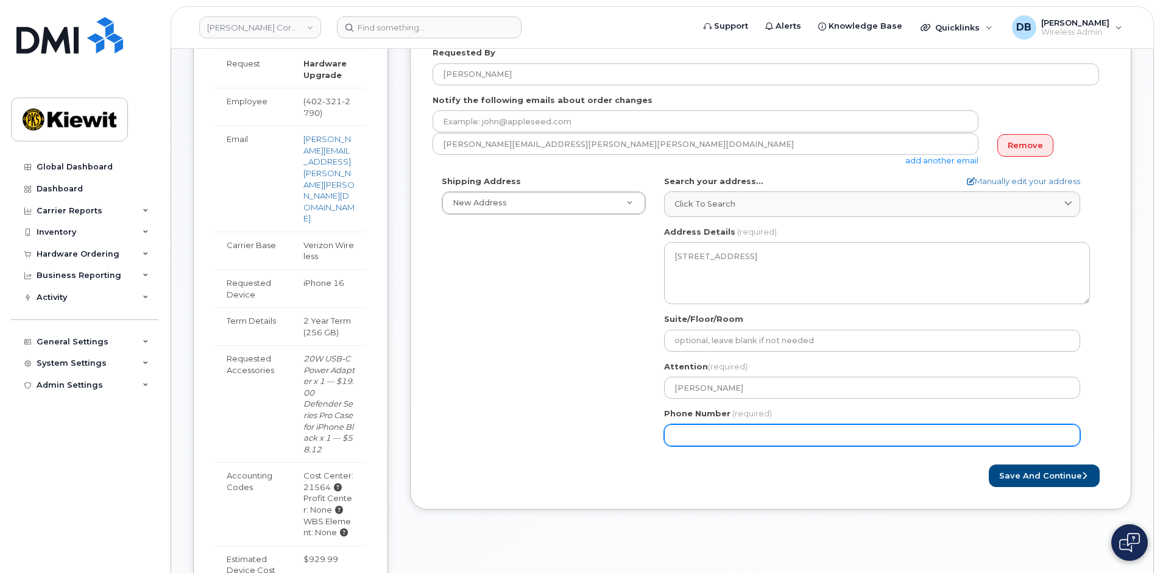
click at [689, 438] on input "Phone Number" at bounding box center [872, 435] width 416 height 22
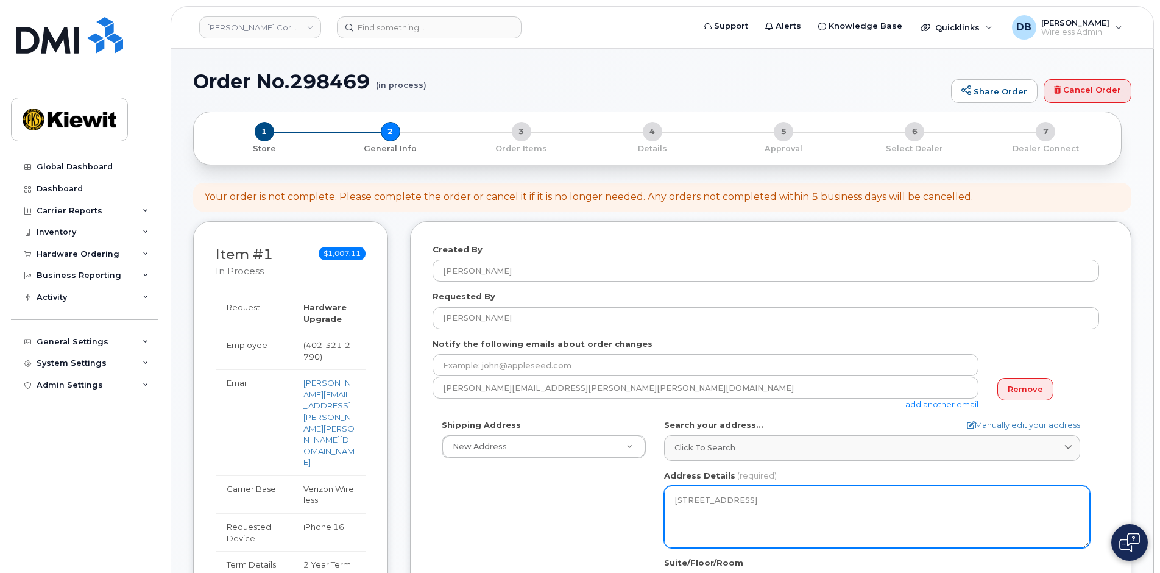
scroll to position [183, 0]
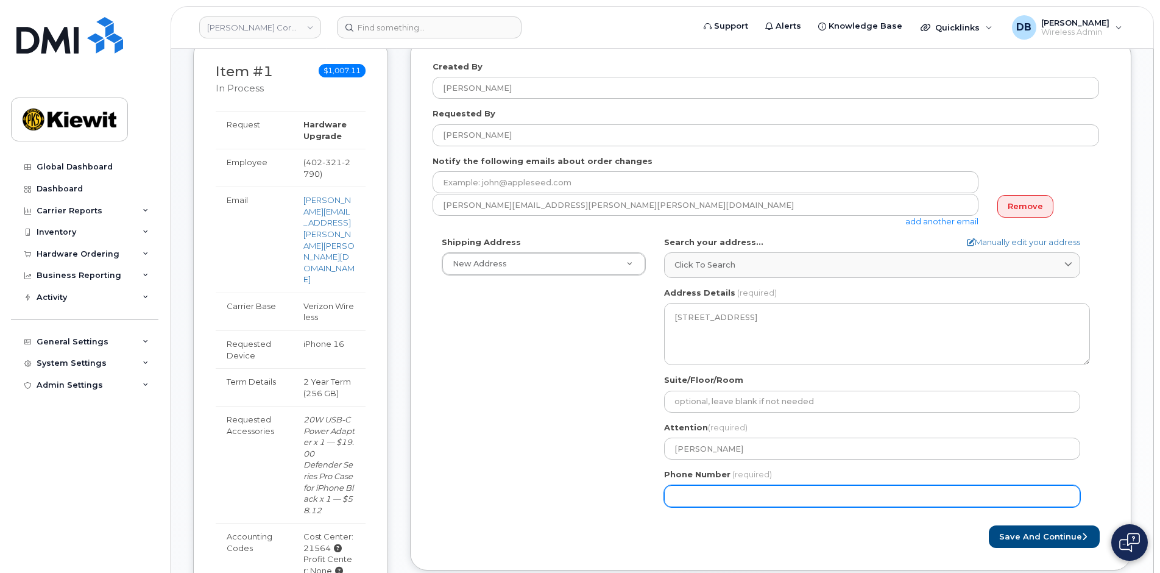
click at [719, 506] on input "Phone Number" at bounding box center [872, 496] width 416 height 22
type input "402321279"
select select
type input "4023212790"
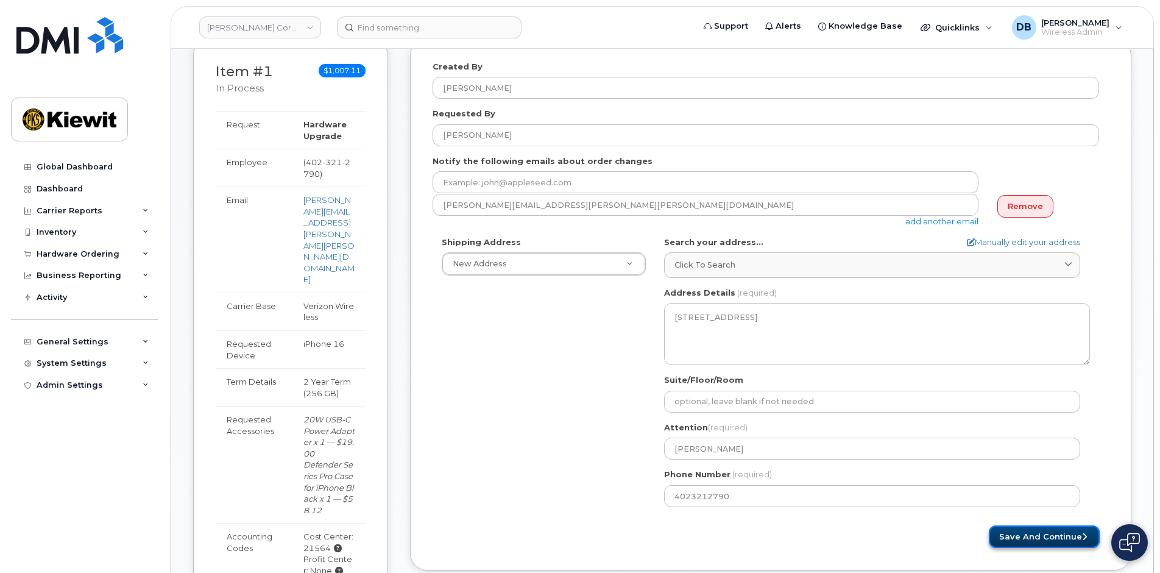
click at [1015, 535] on button "Save and Continue" at bounding box center [1044, 536] width 111 height 23
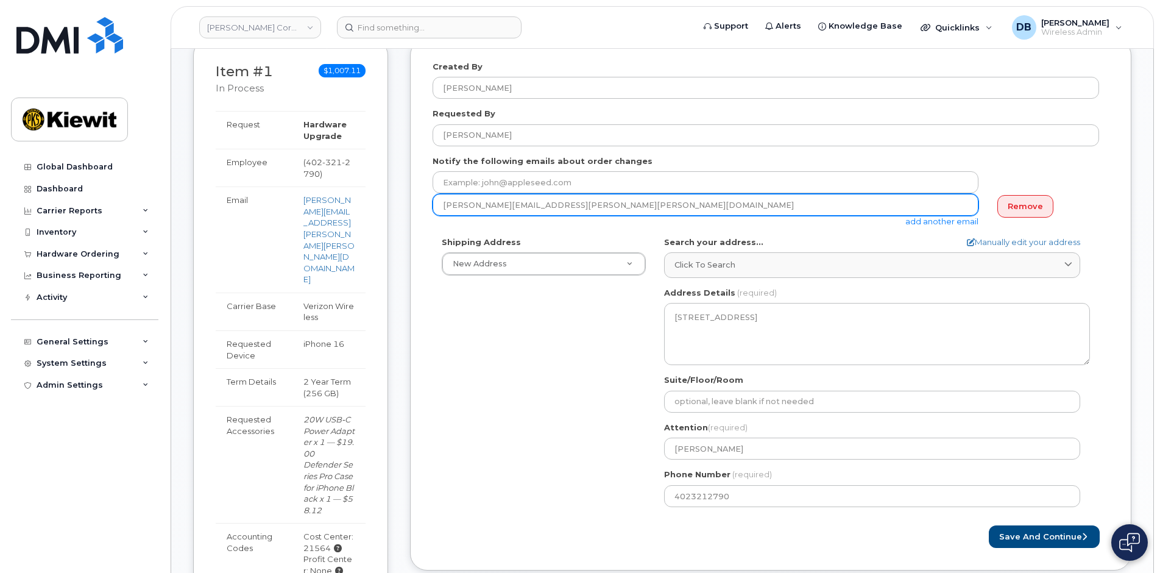
drag, startPoint x: 577, startPoint y: 205, endPoint x: 362, endPoint y: 177, distance: 216.8
click at [362, 177] on div "Item #1 in process $1,007.11 Hardware Upgrade CHRIS DILL 402 321 2790 iPhone 16…" at bounding box center [662, 432] width 938 height 789
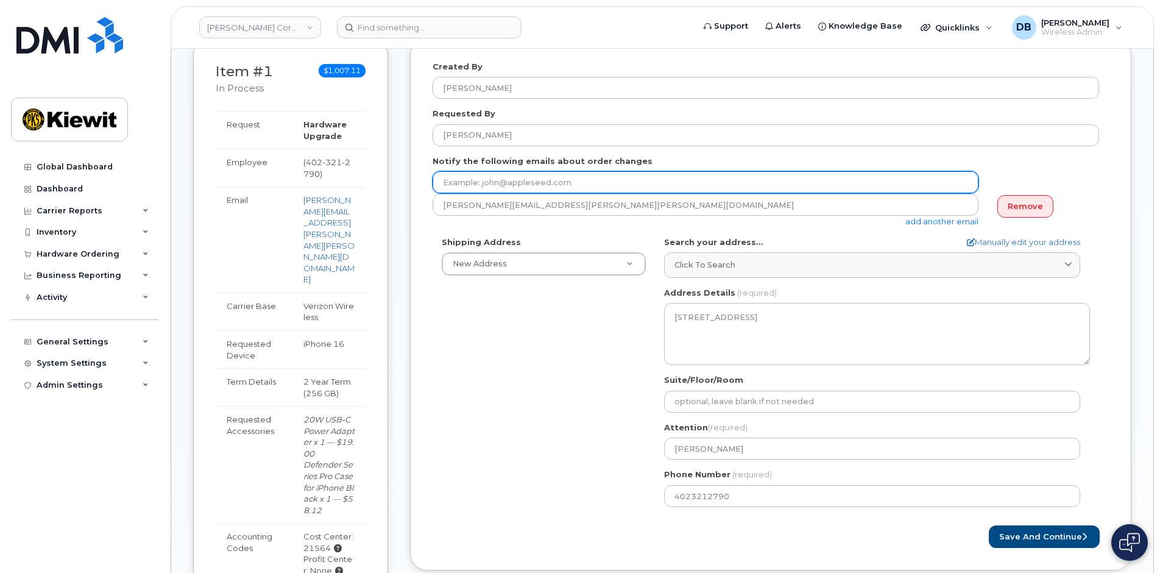
click at [456, 180] on input "email" at bounding box center [705, 182] width 546 height 22
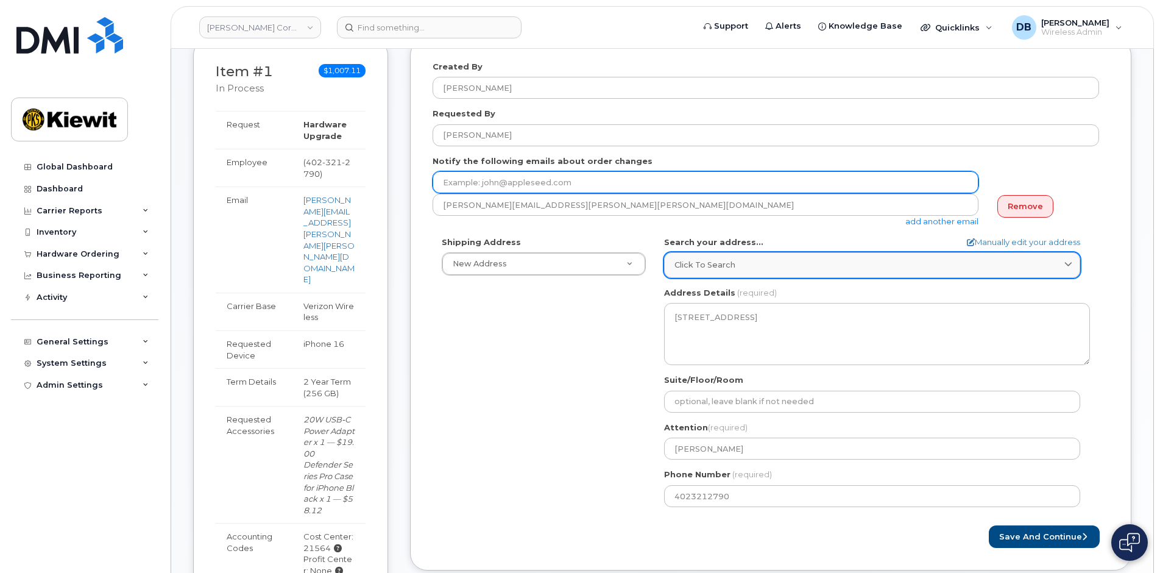
paste input "[PERSON_NAME][EMAIL_ADDRESS][PERSON_NAME][PERSON_NAME][DOMAIN_NAME]"
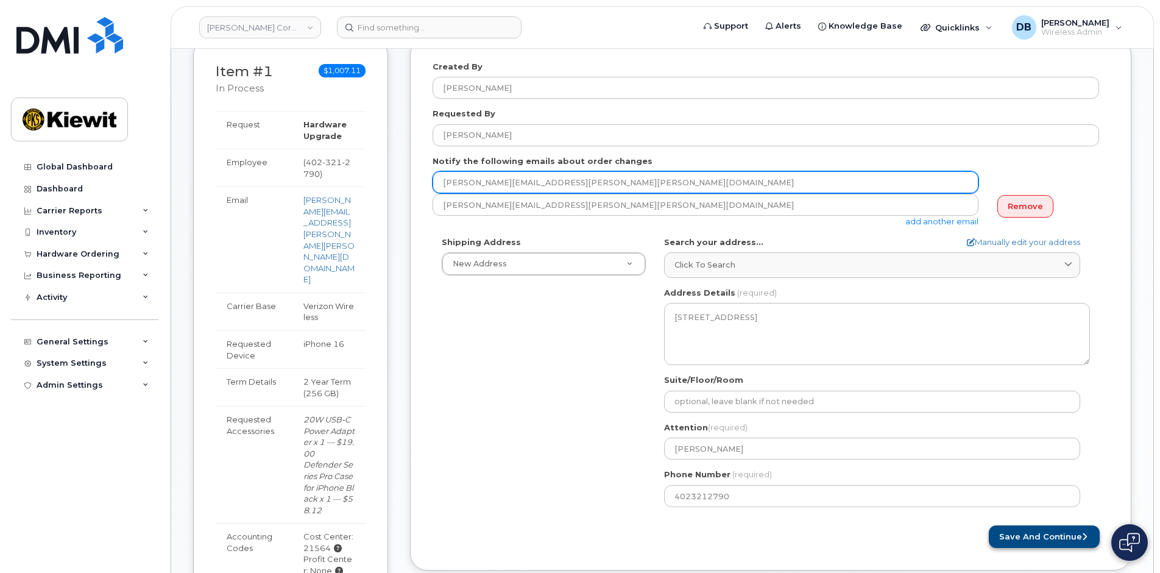
type input "[PERSON_NAME][EMAIL_ADDRESS][PERSON_NAME][PERSON_NAME][DOMAIN_NAME]"
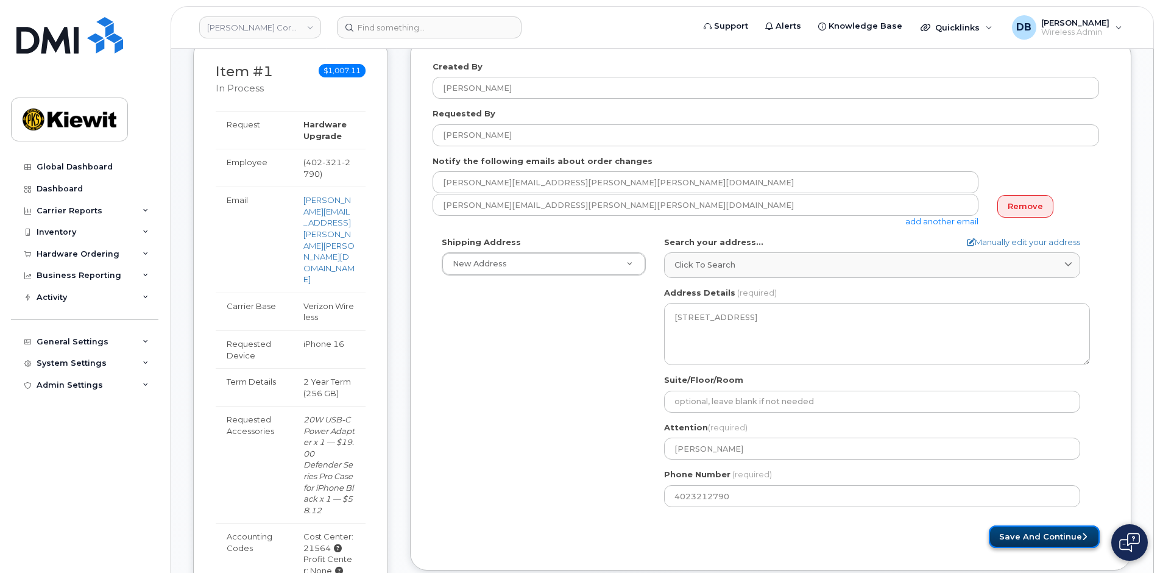
click at [1045, 527] on button "Save and Continue" at bounding box center [1044, 536] width 111 height 23
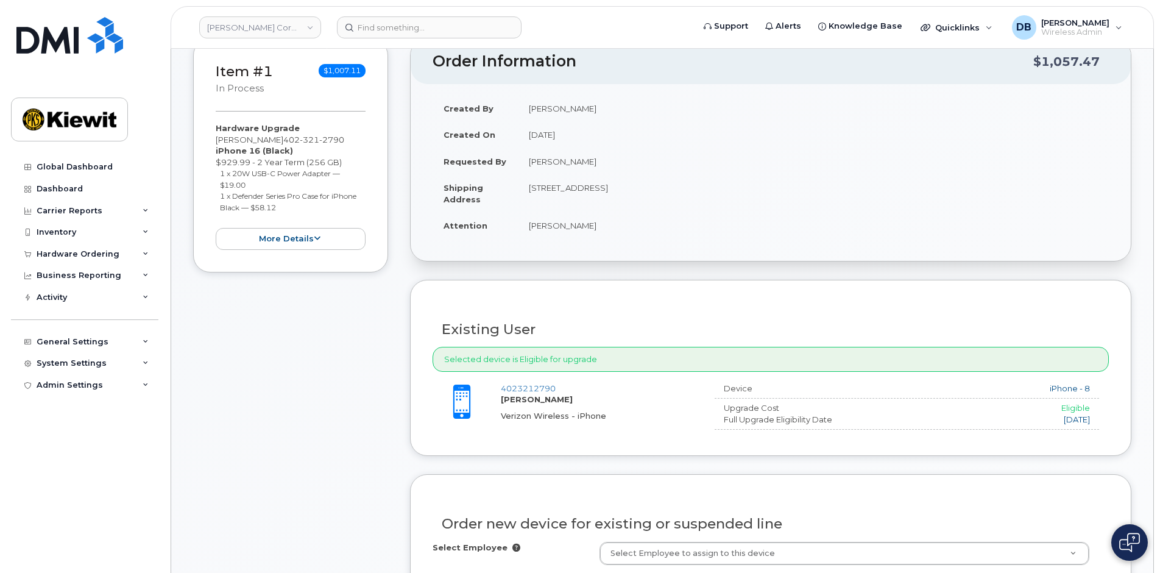
scroll to position [365, 0]
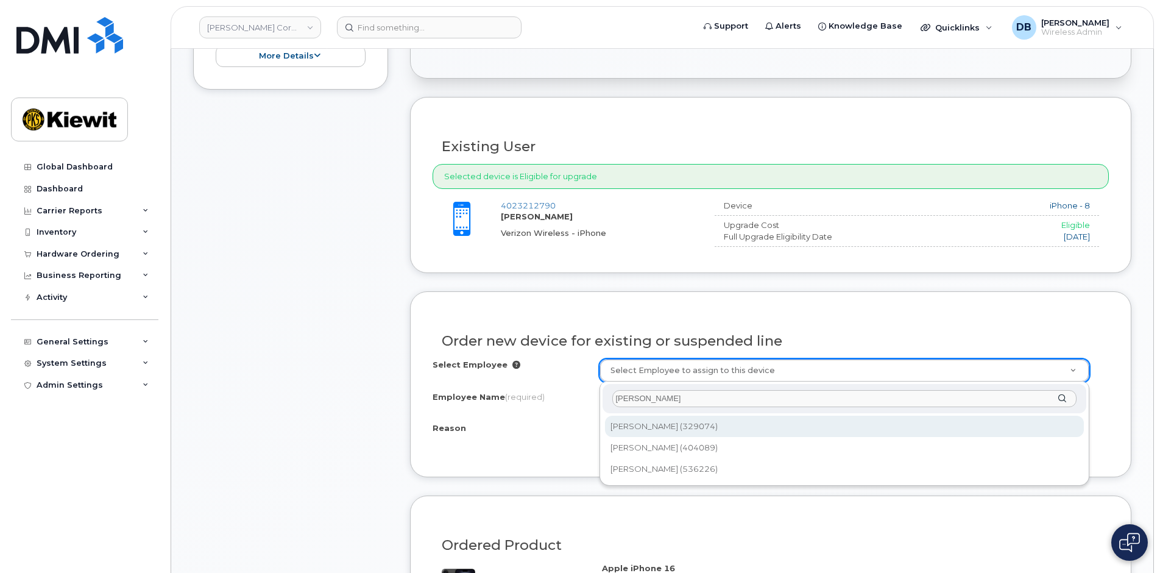
type input "[PERSON_NAME]"
type input "2150117"
type input "[PERSON_NAME]"
select select
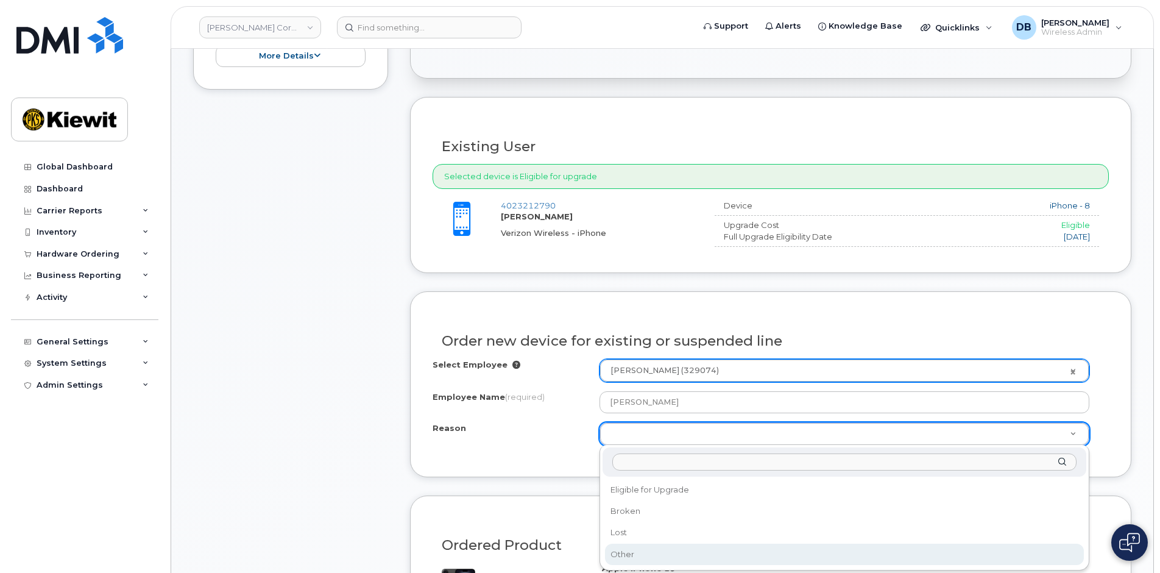
select select "other"
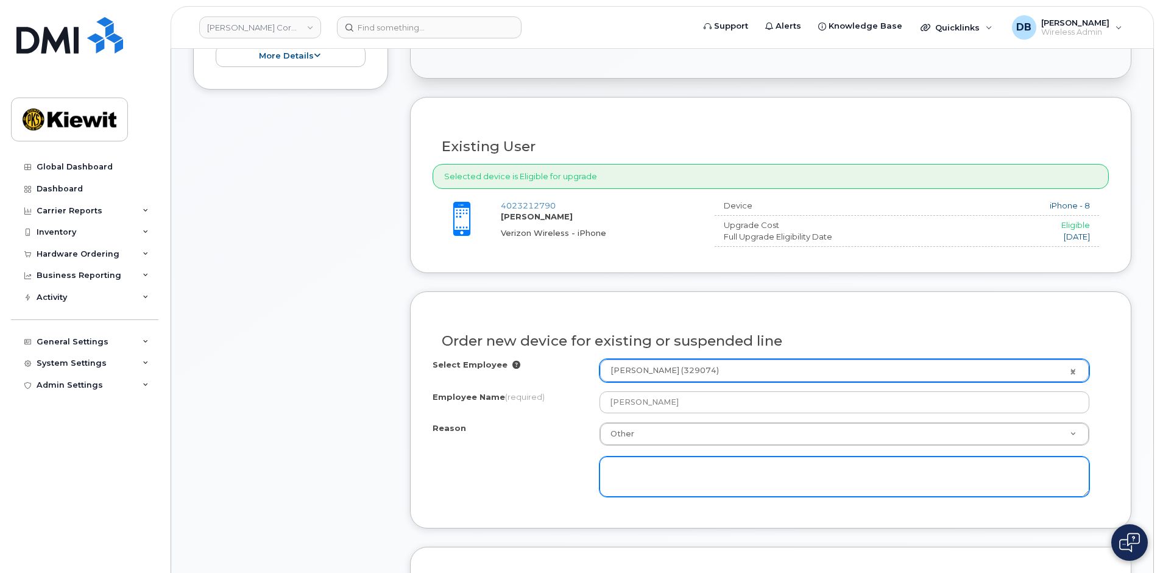
click at [636, 475] on textarea at bounding box center [844, 476] width 490 height 40
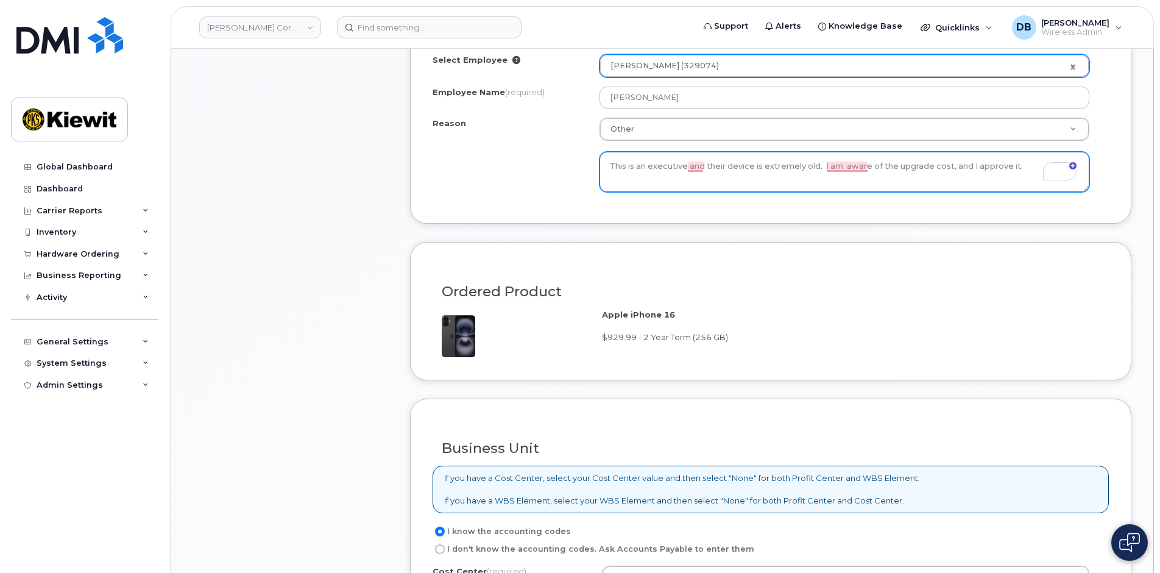
scroll to position [853, 0]
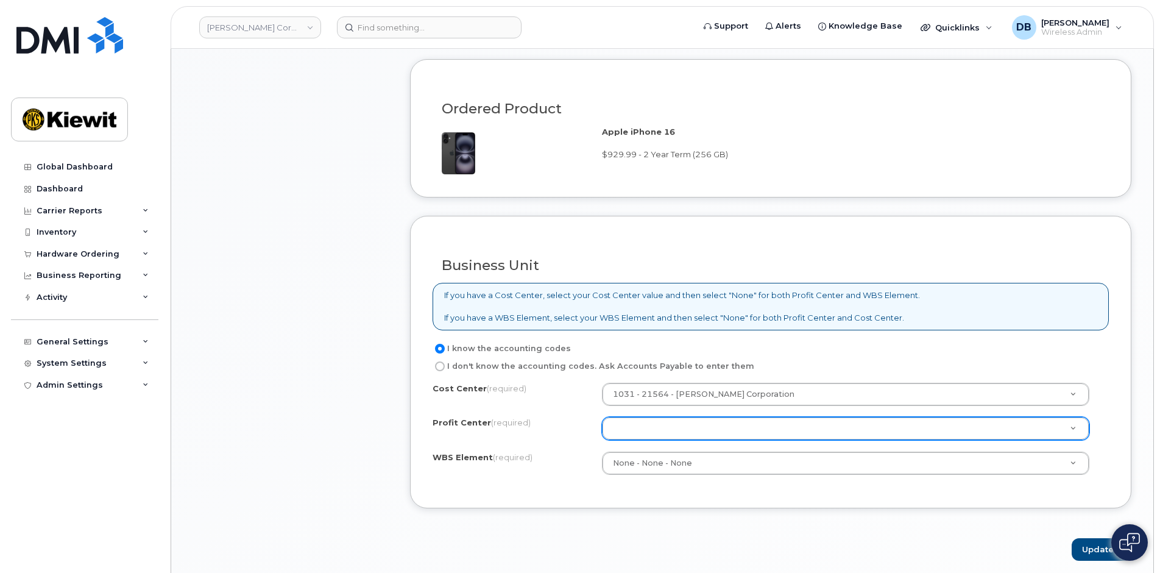
type textarea "This is an executive and their device is extremely old. I am aware of the upgra…"
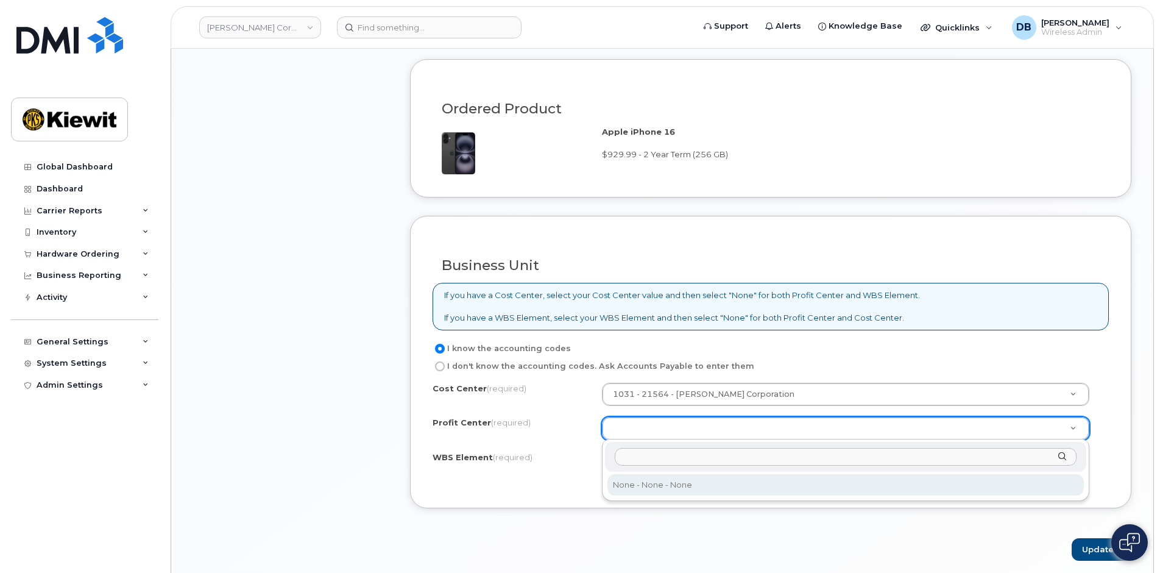
select select "None"
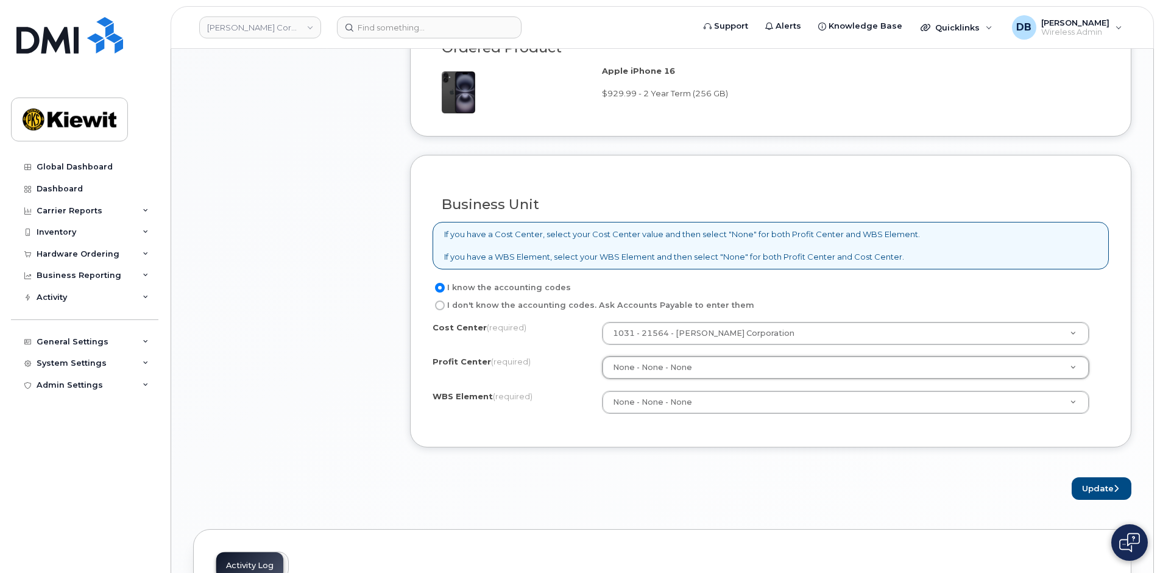
scroll to position [1096, 0]
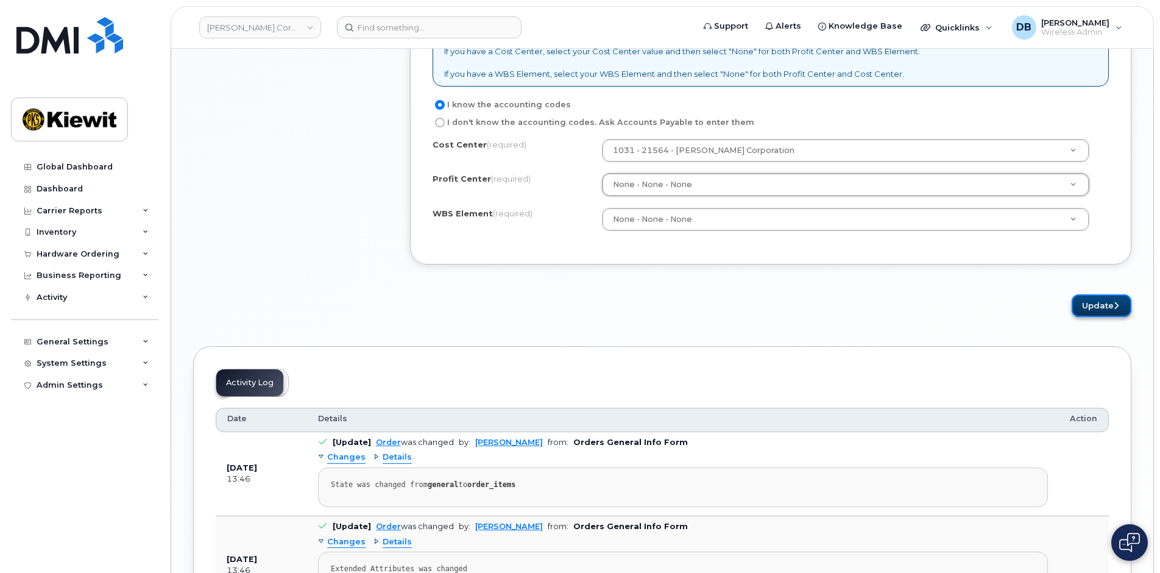
click at [1102, 300] on button "Update" at bounding box center [1101, 305] width 60 height 23
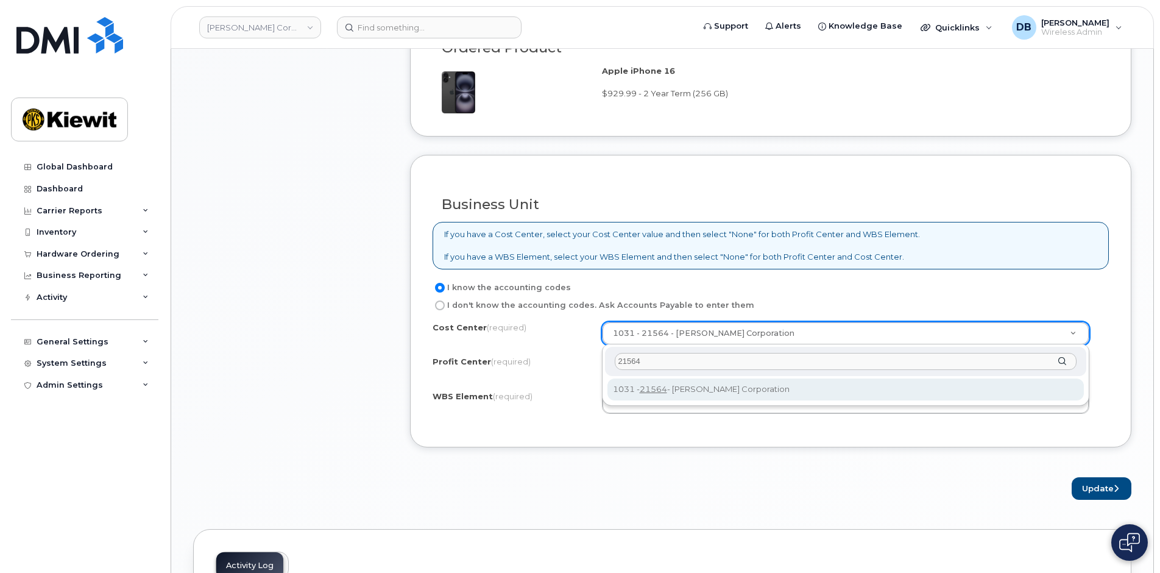
type input "21564"
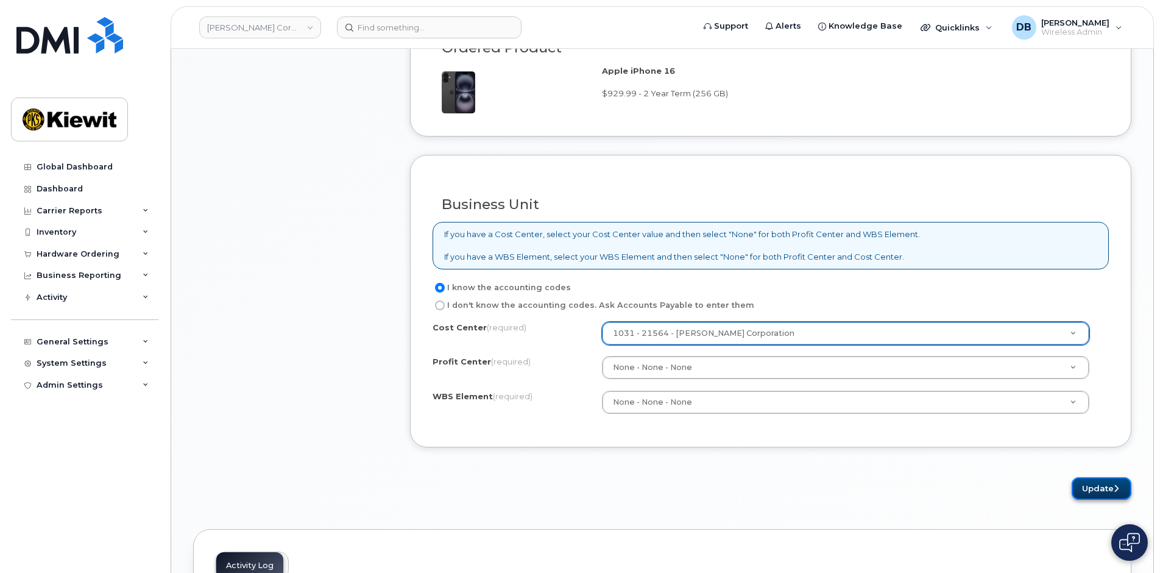
click at [1102, 490] on button "Update" at bounding box center [1101, 488] width 60 height 23
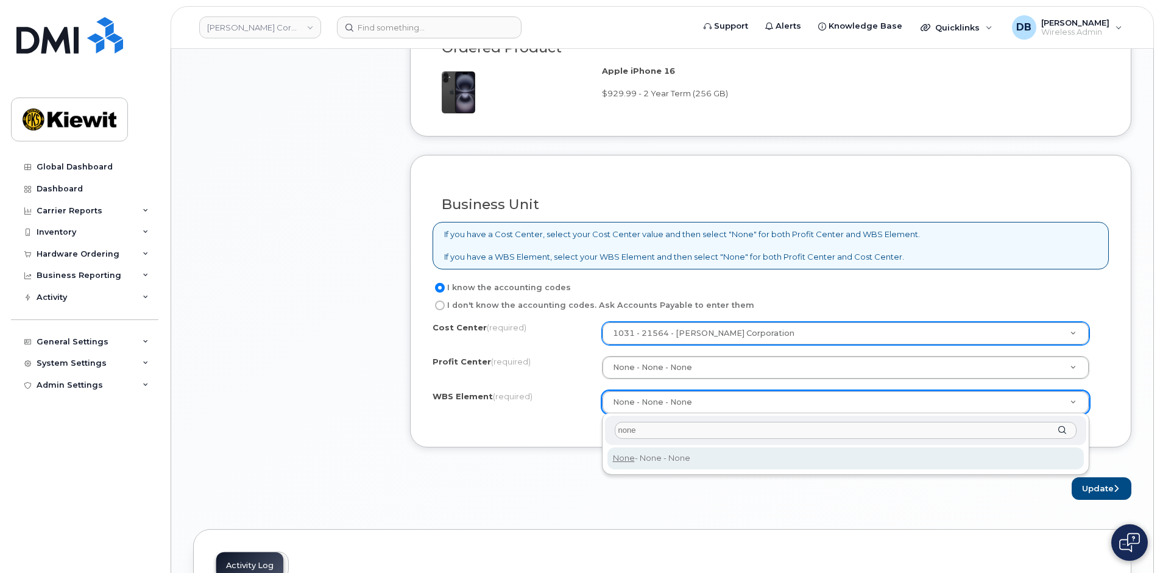
type input "none"
type input "None"
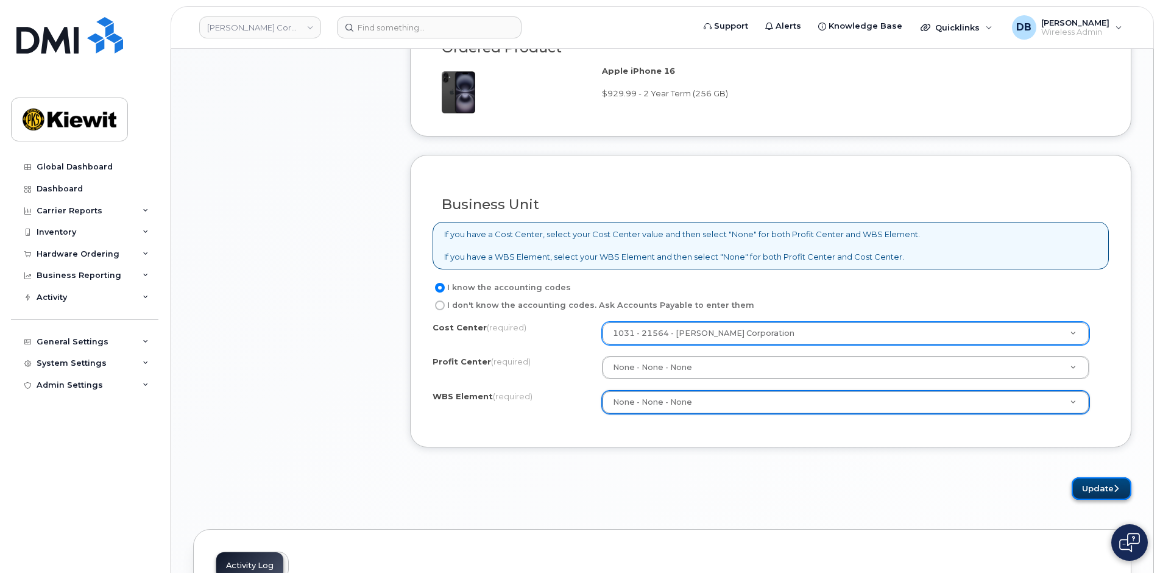
click at [1096, 489] on button "Update" at bounding box center [1101, 488] width 60 height 23
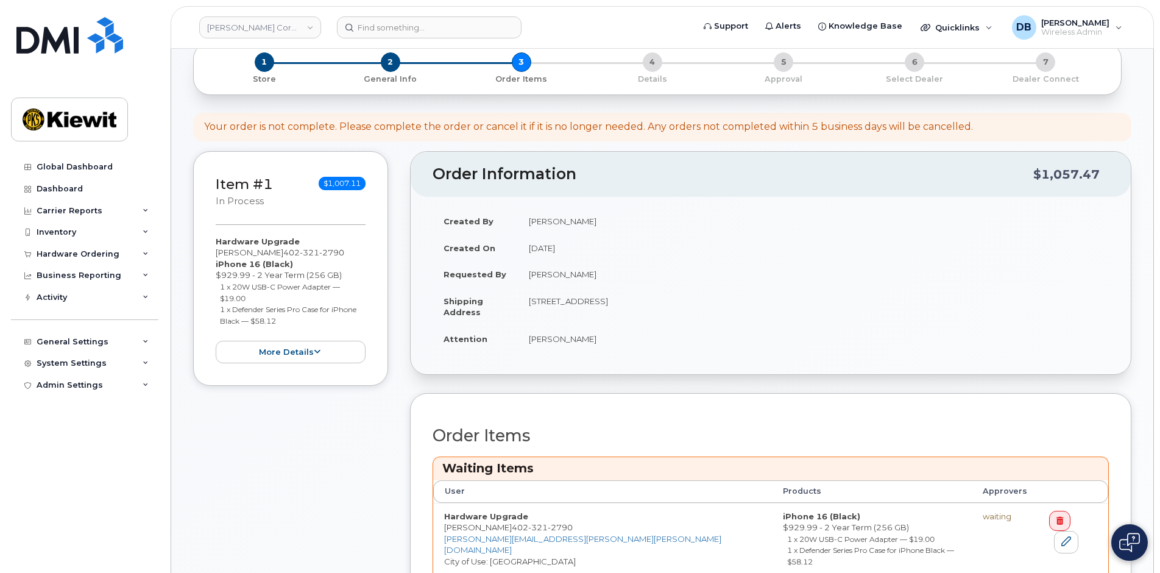
scroll to position [365, 0]
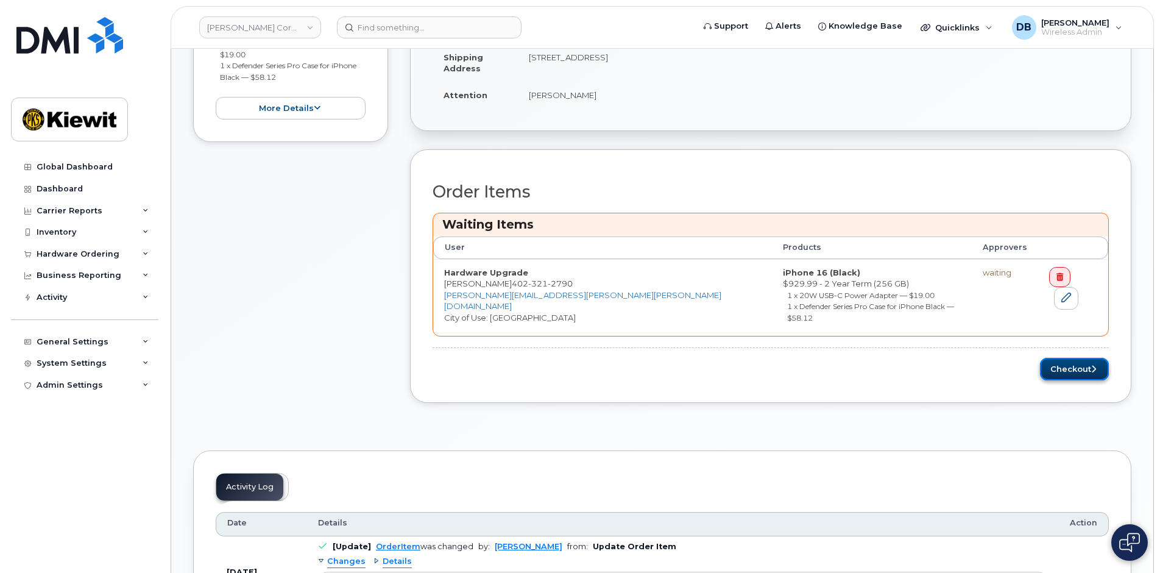
click at [1079, 358] on button "Checkout" at bounding box center [1074, 369] width 69 height 23
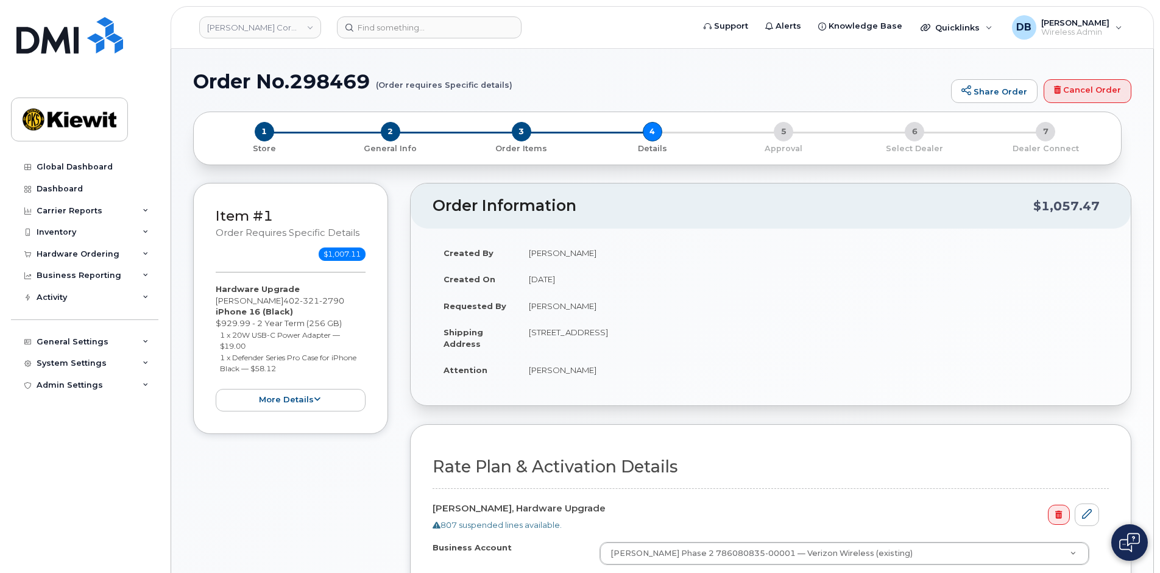
scroll to position [244, 0]
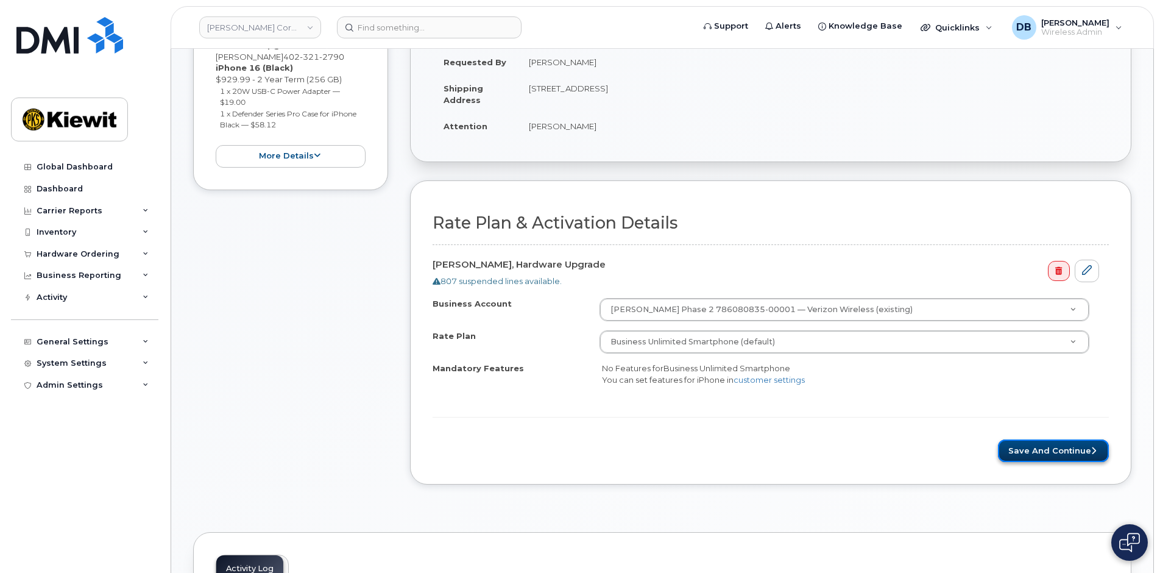
click at [1074, 453] on button "Save and Continue" at bounding box center [1053, 450] width 111 height 23
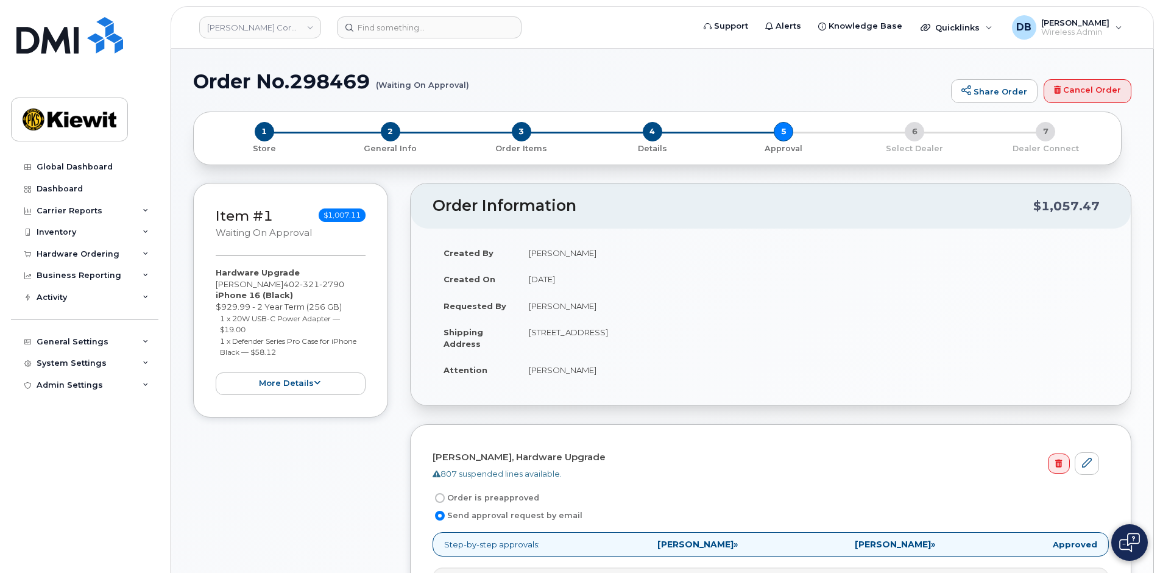
scroll to position [244, 0]
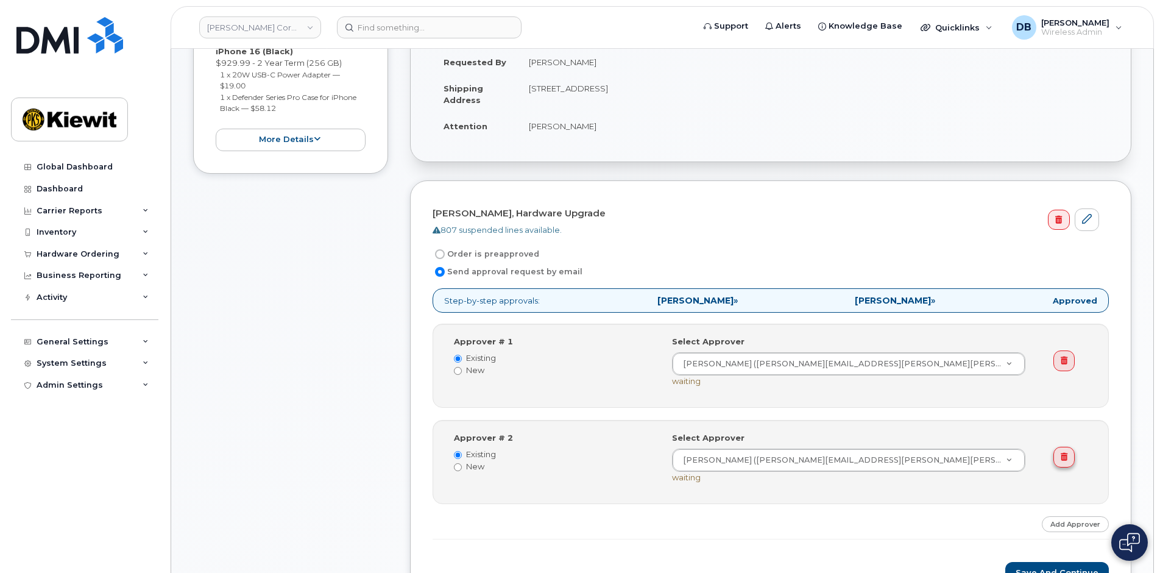
click at [1067, 456] on icon at bounding box center [1063, 457] width 7 height 8
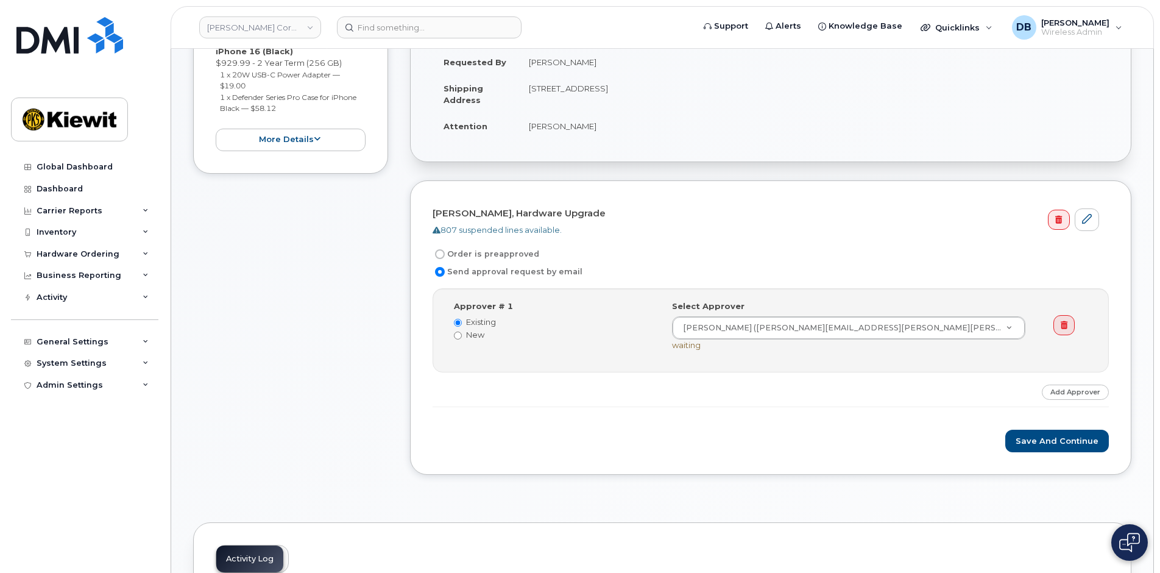
scroll to position [426, 0]
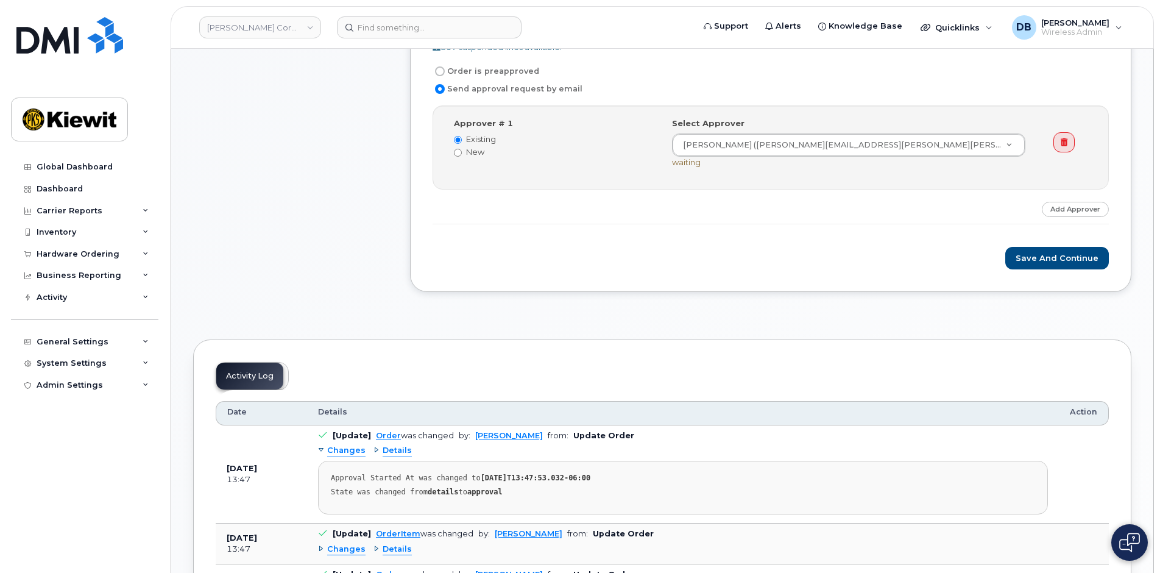
click at [456, 74] on label "Order is preapproved" at bounding box center [485, 71] width 107 height 15
click at [445, 74] on input "Order is preapproved" at bounding box center [440, 71] width 10 height 10
radio input "true"
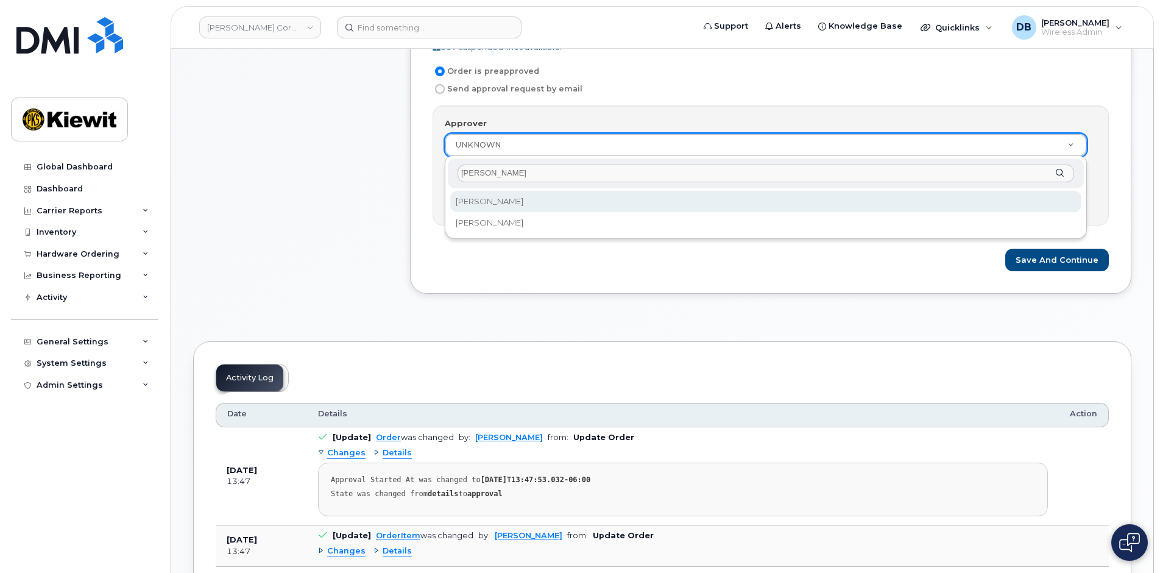
type input "[PERSON_NAME]"
select select "2151910"
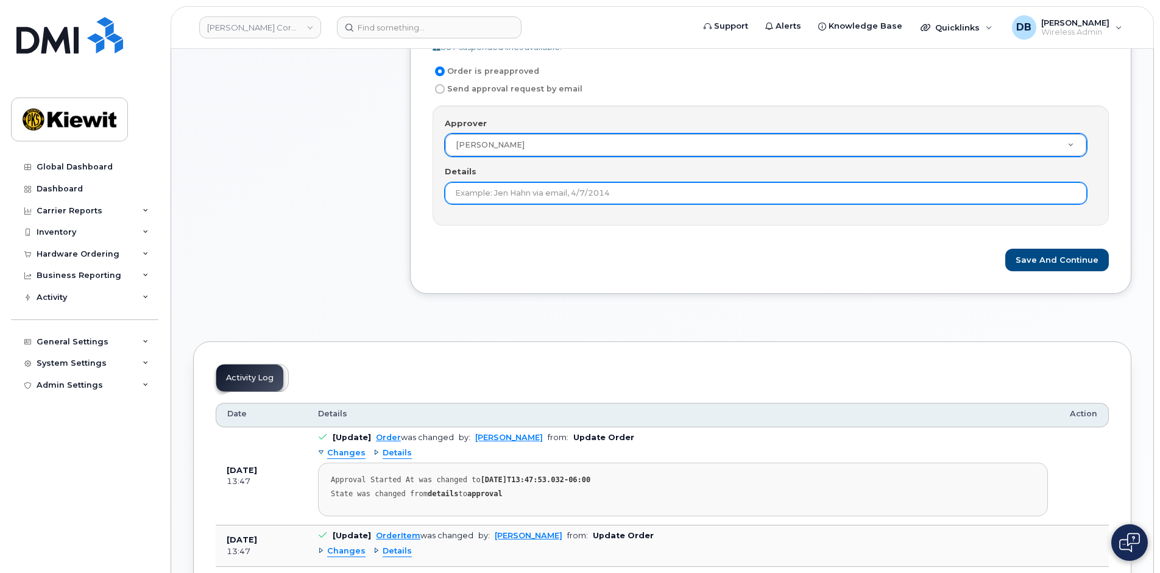
click at [504, 191] on input "Details" at bounding box center [766, 193] width 642 height 22
type input "I approved it"
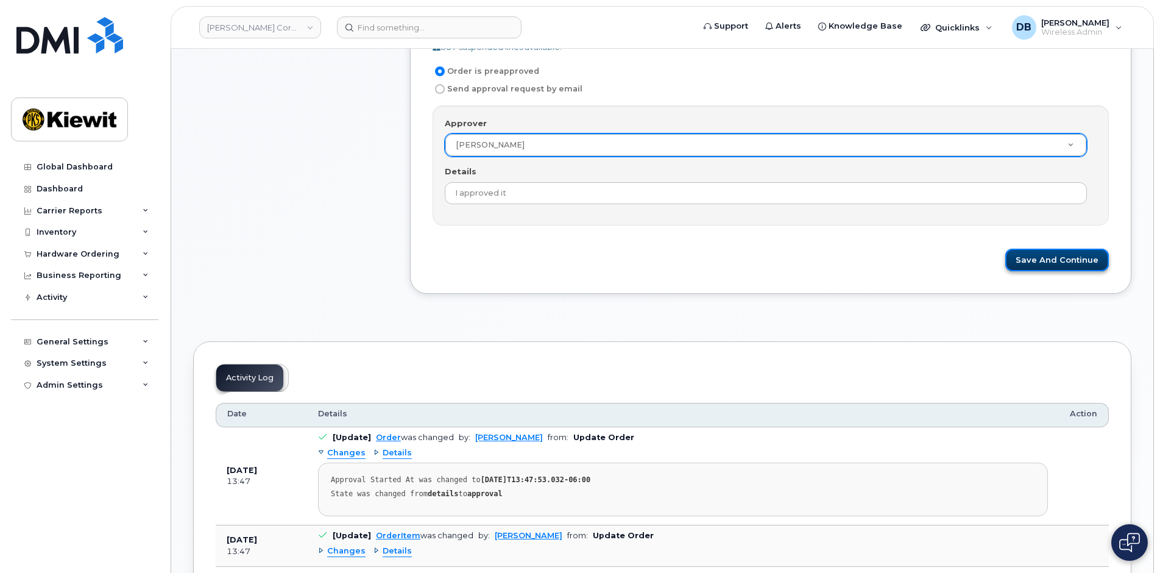
click at [1082, 250] on button "Save and Continue" at bounding box center [1057, 260] width 104 height 23
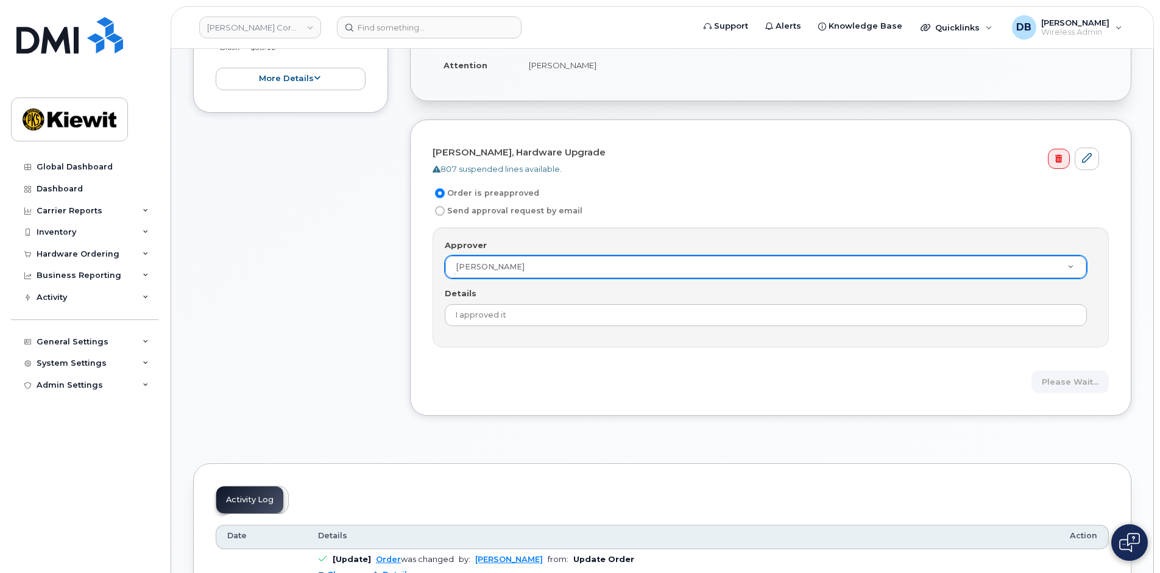
scroll to position [244, 0]
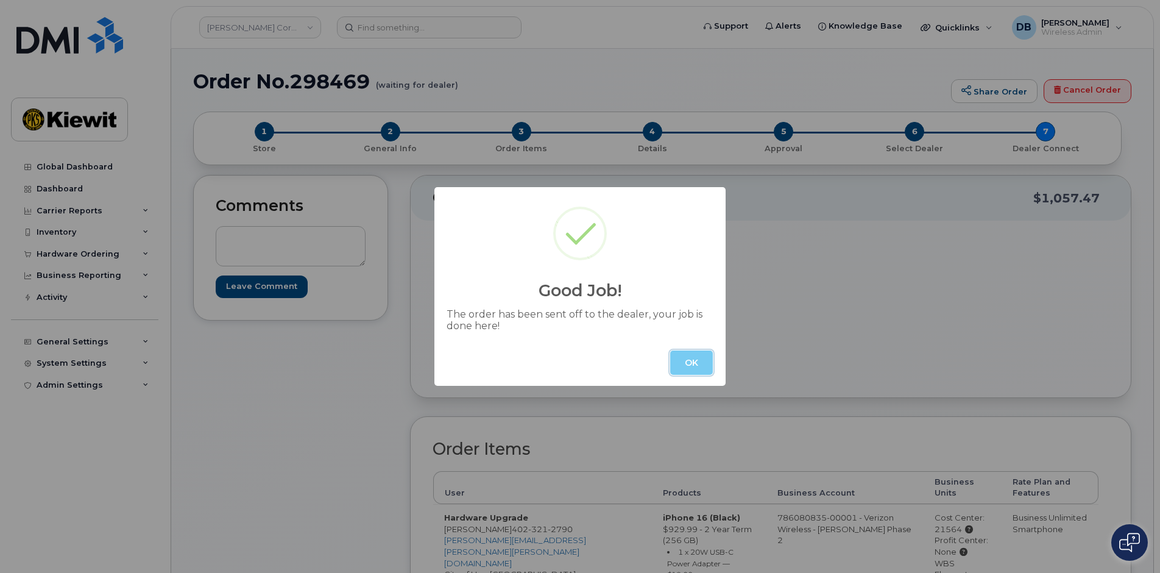
click at [679, 354] on button "OK" at bounding box center [691, 362] width 43 height 24
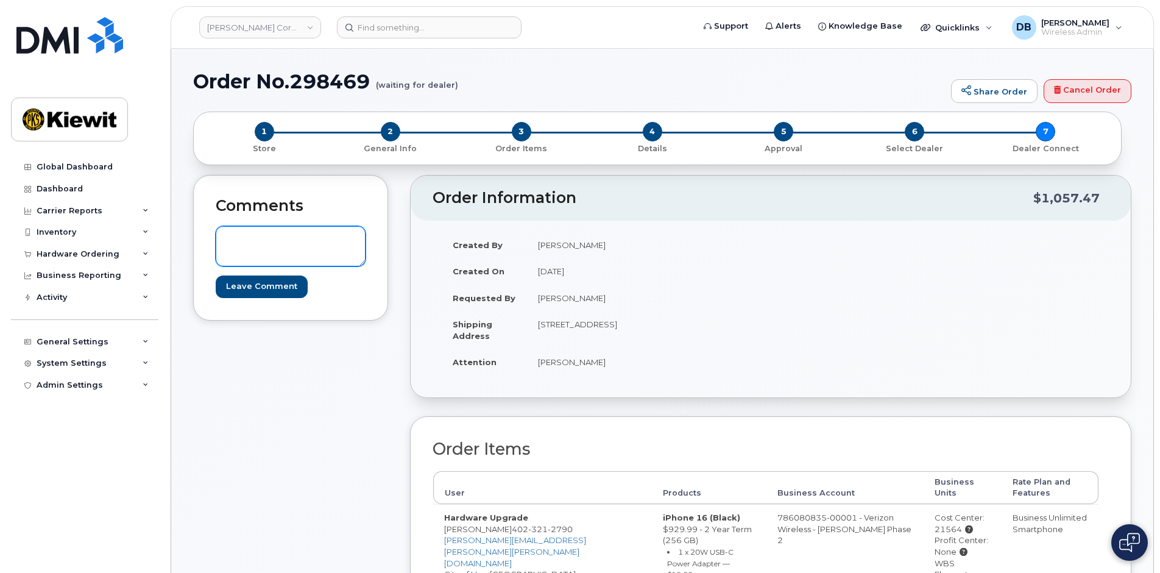
click at [259, 238] on textarea at bounding box center [291, 246] width 150 height 40
type textarea "This should ship directly from the carrier."
click at [272, 290] on input "Leave Comment" at bounding box center [262, 286] width 92 height 23
type input "Create Event"
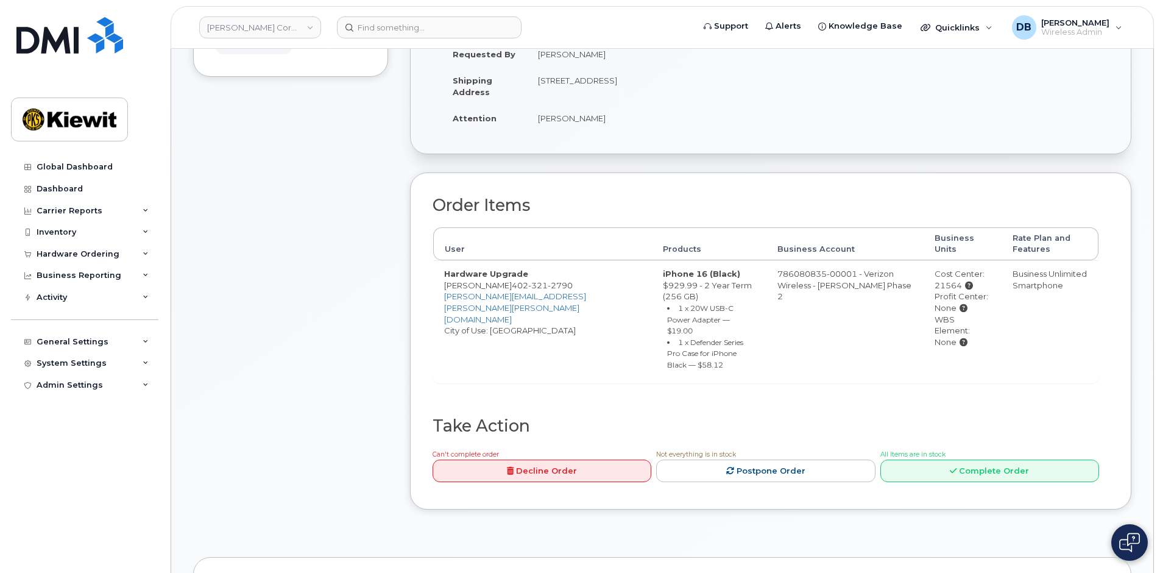
scroll to position [426, 0]
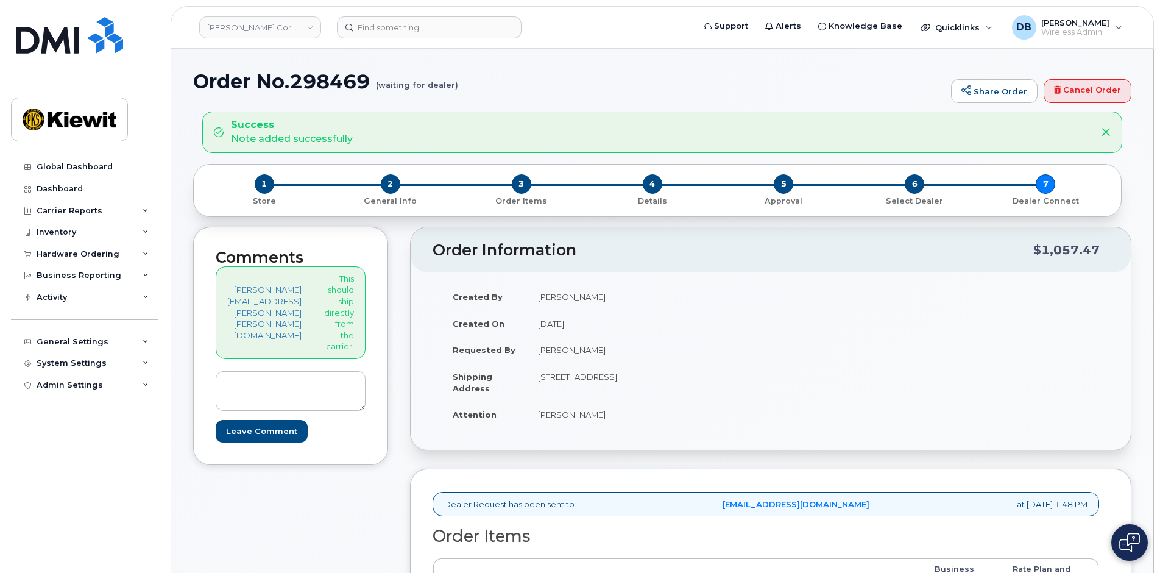
click at [364, 537] on div "Comments [PERSON_NAME][EMAIL_ADDRESS][PERSON_NAME][PERSON_NAME][DOMAIN_NAME] Th…" at bounding box center [290, 543] width 195 height 632
